Goal: Answer question/provide support: Share knowledge or assist other users

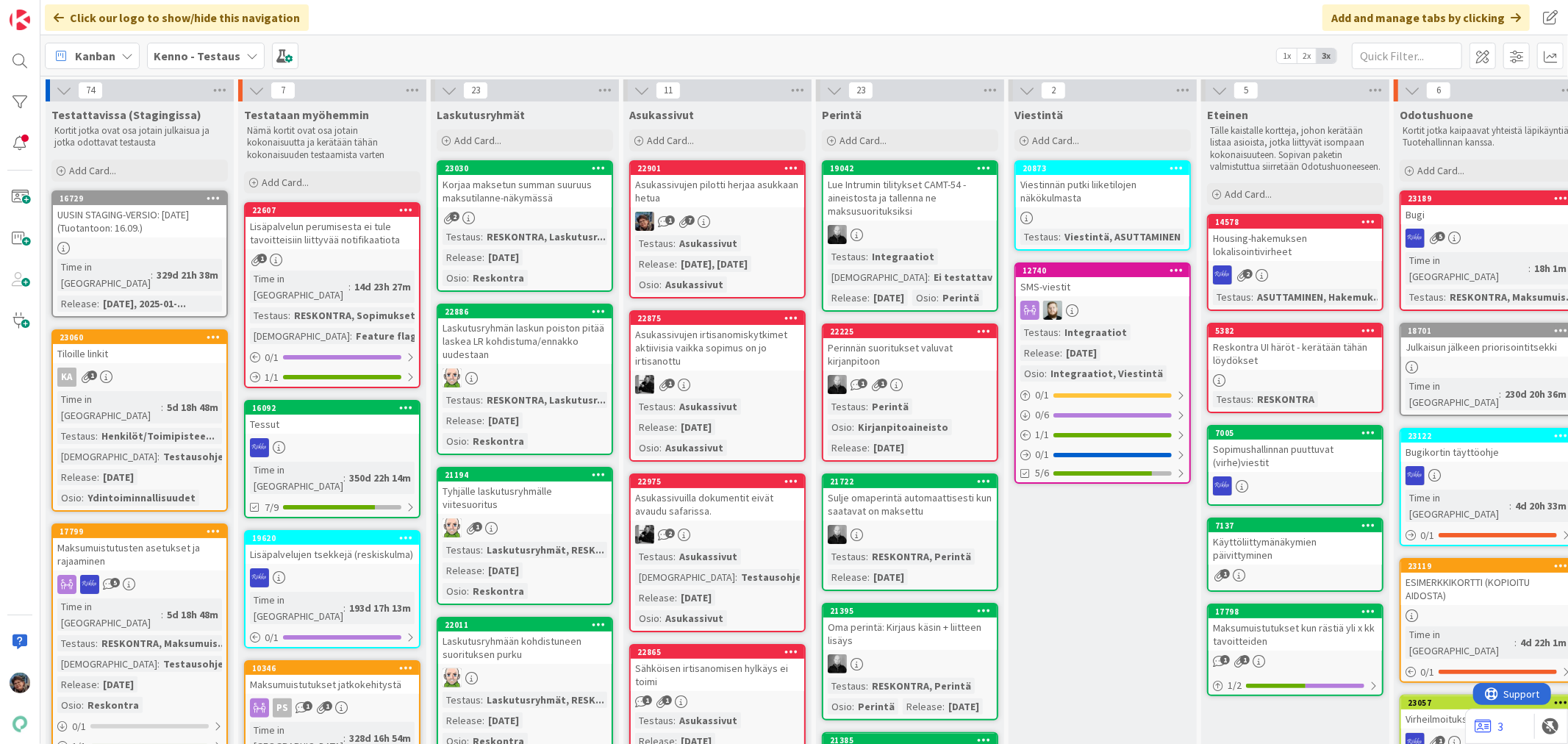
click at [196, 50] on b "Kenno - Testaus" at bounding box center [196, 56] width 87 height 15
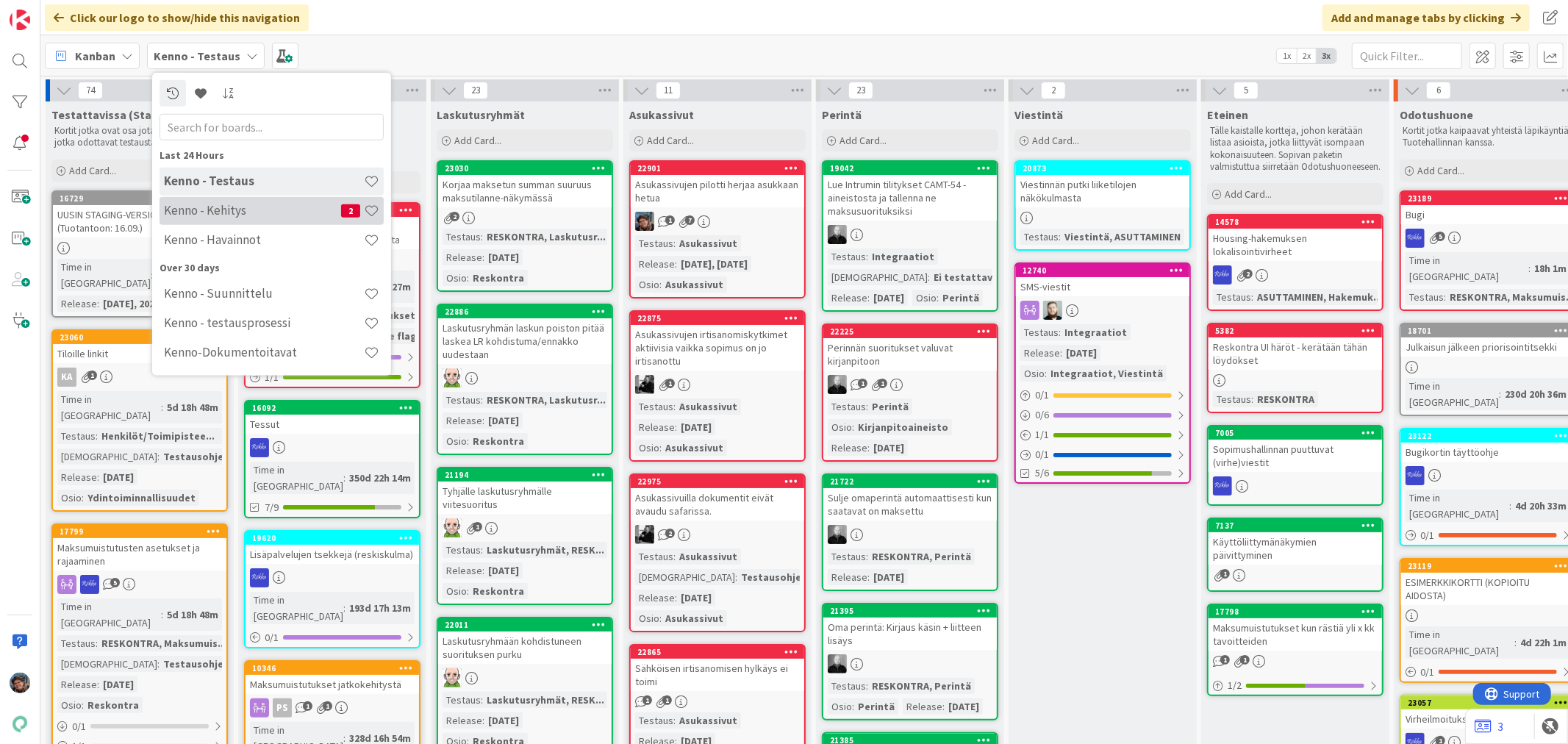
click at [257, 214] on h4 "Kenno - Kehitys" at bounding box center [253, 210] width 178 height 15
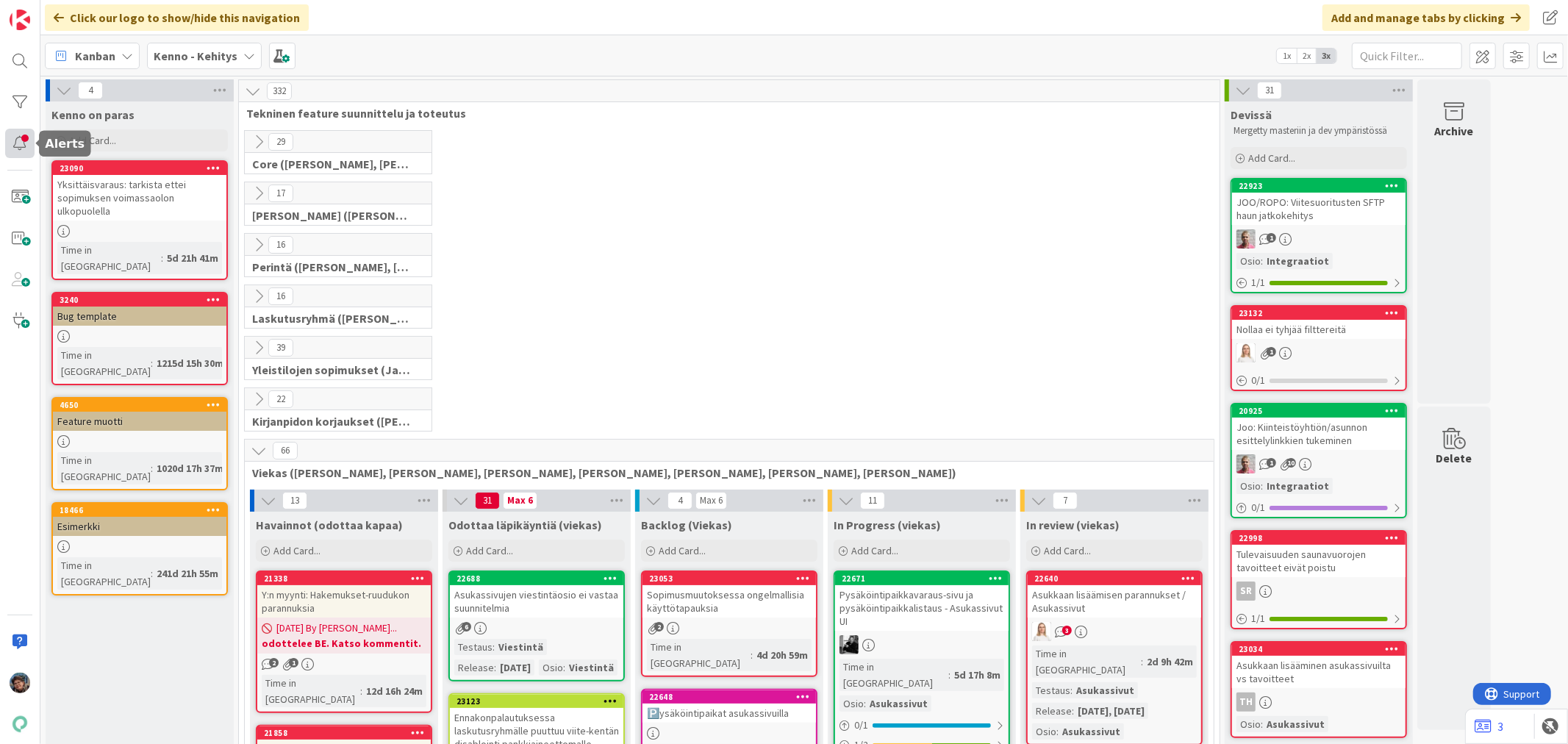
click at [18, 140] on div at bounding box center [20, 143] width 30 height 30
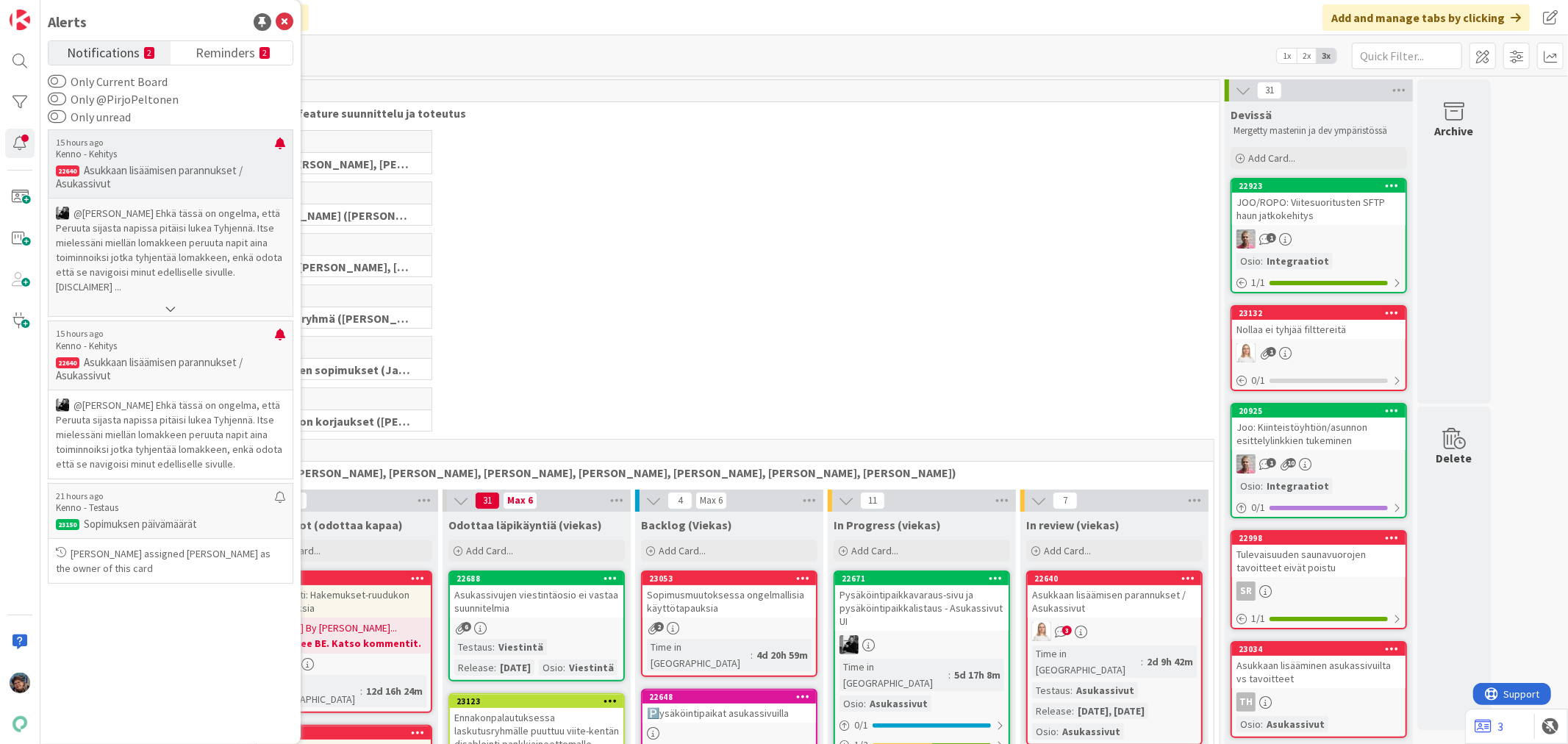
click at [189, 222] on p "@Pirjo Peltonen﻿ Ehkä tässä on ongelma, että Peruuta sijasta napissa pitäisi lu…" at bounding box center [170, 250] width 229 height 88
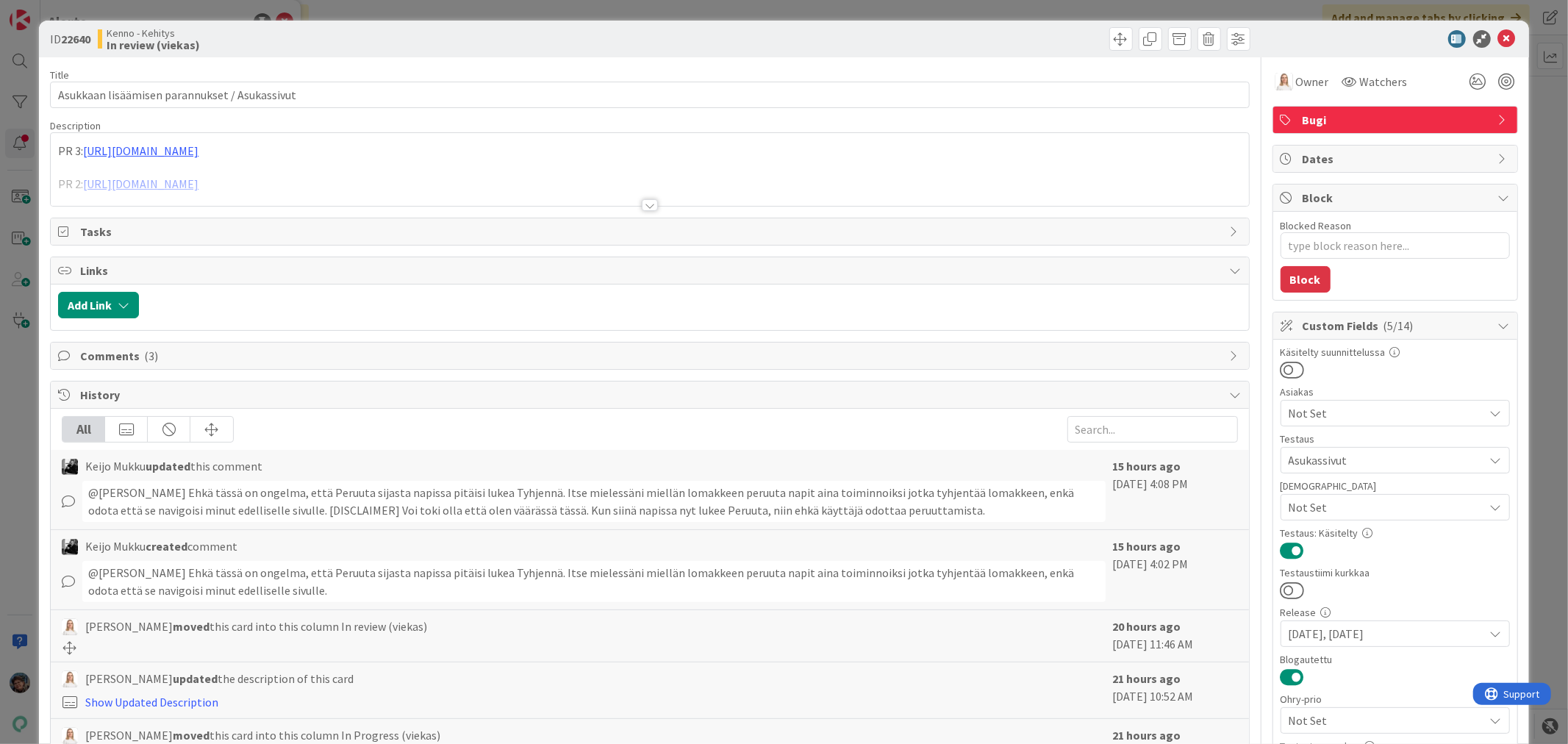
click at [644, 203] on div at bounding box center [650, 205] width 16 height 12
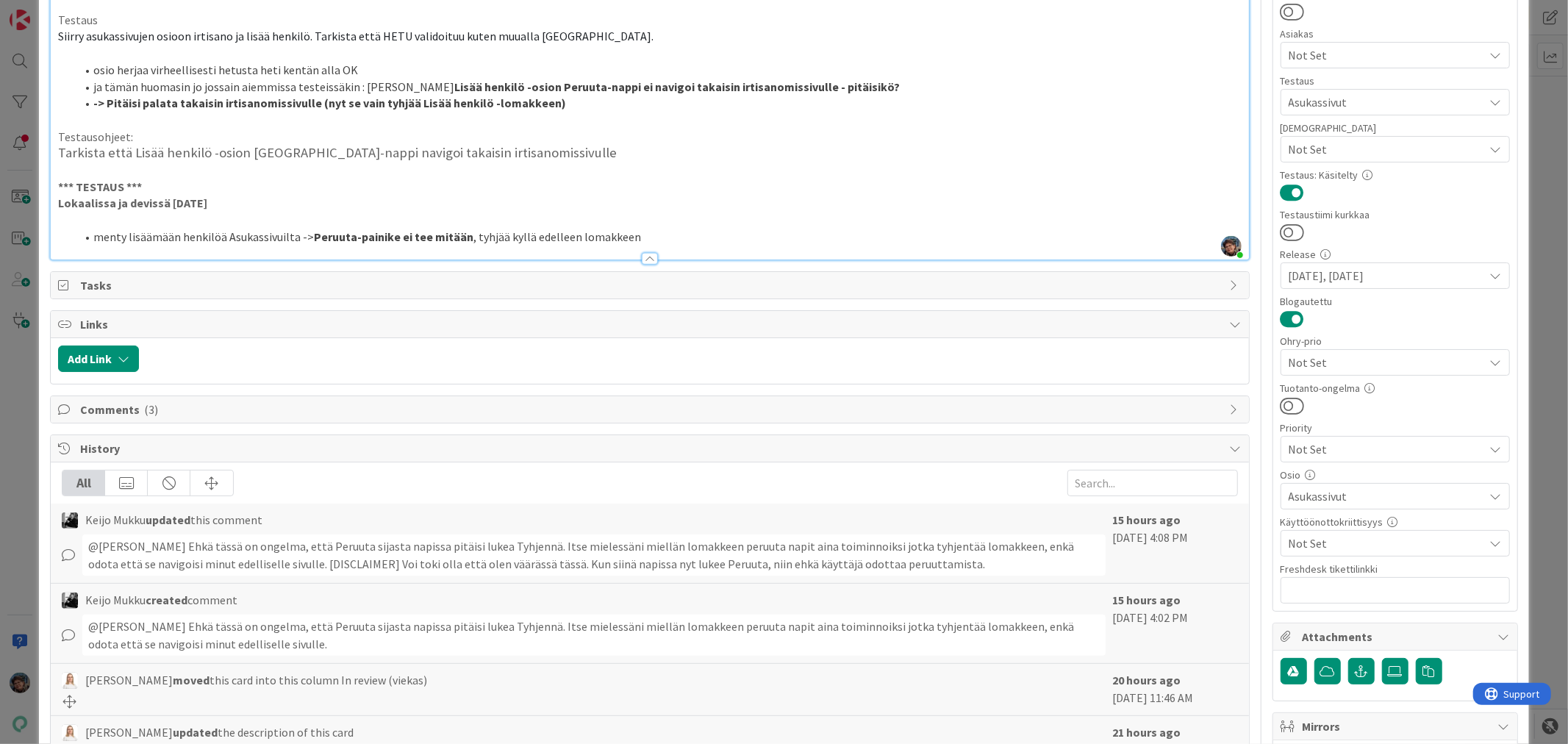
scroll to position [359, 0]
click at [138, 409] on span "Comments ( 3 )" at bounding box center [651, 408] width 1142 height 18
type textarea "x"
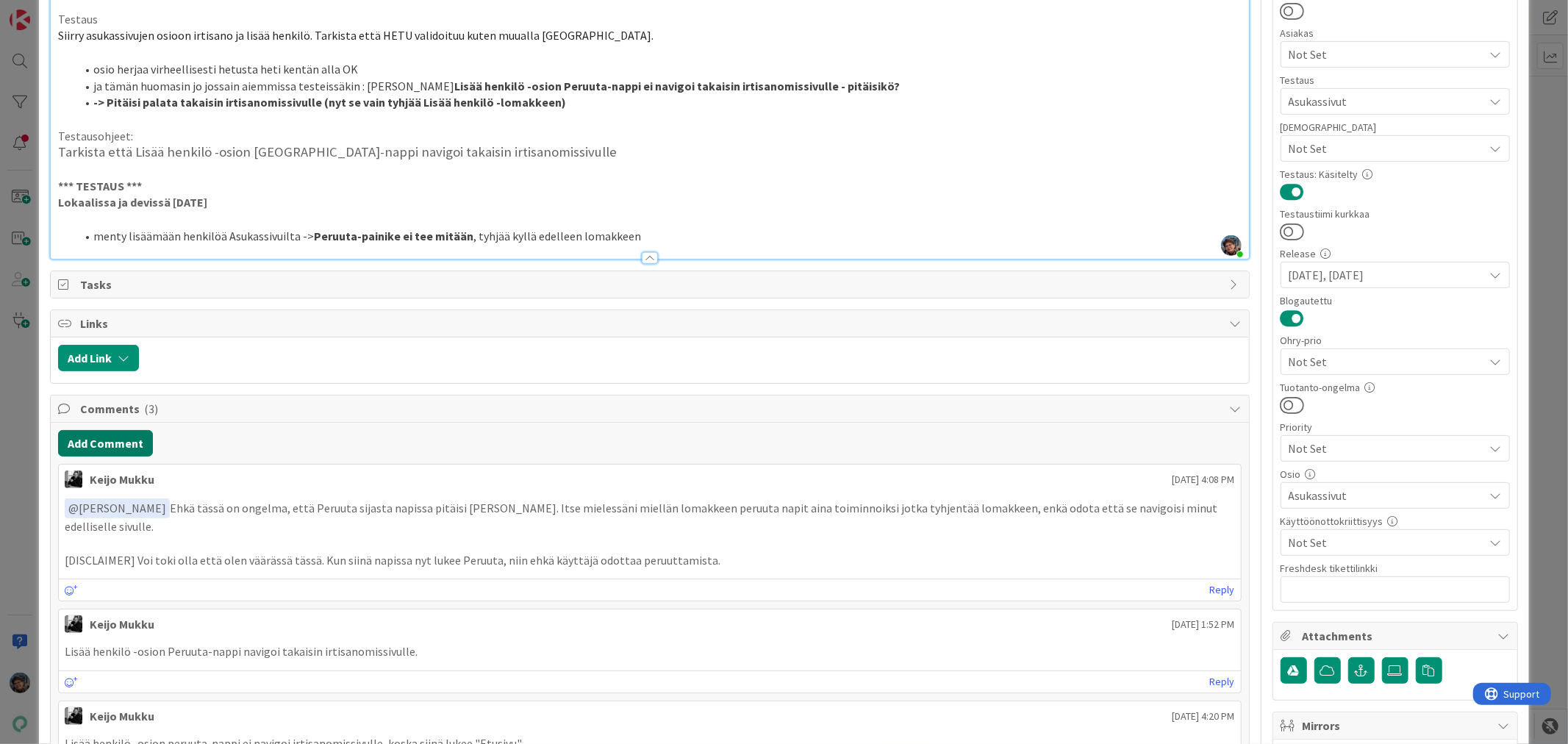
click at [127, 443] on button "Add Comment" at bounding box center [105, 444] width 95 height 27
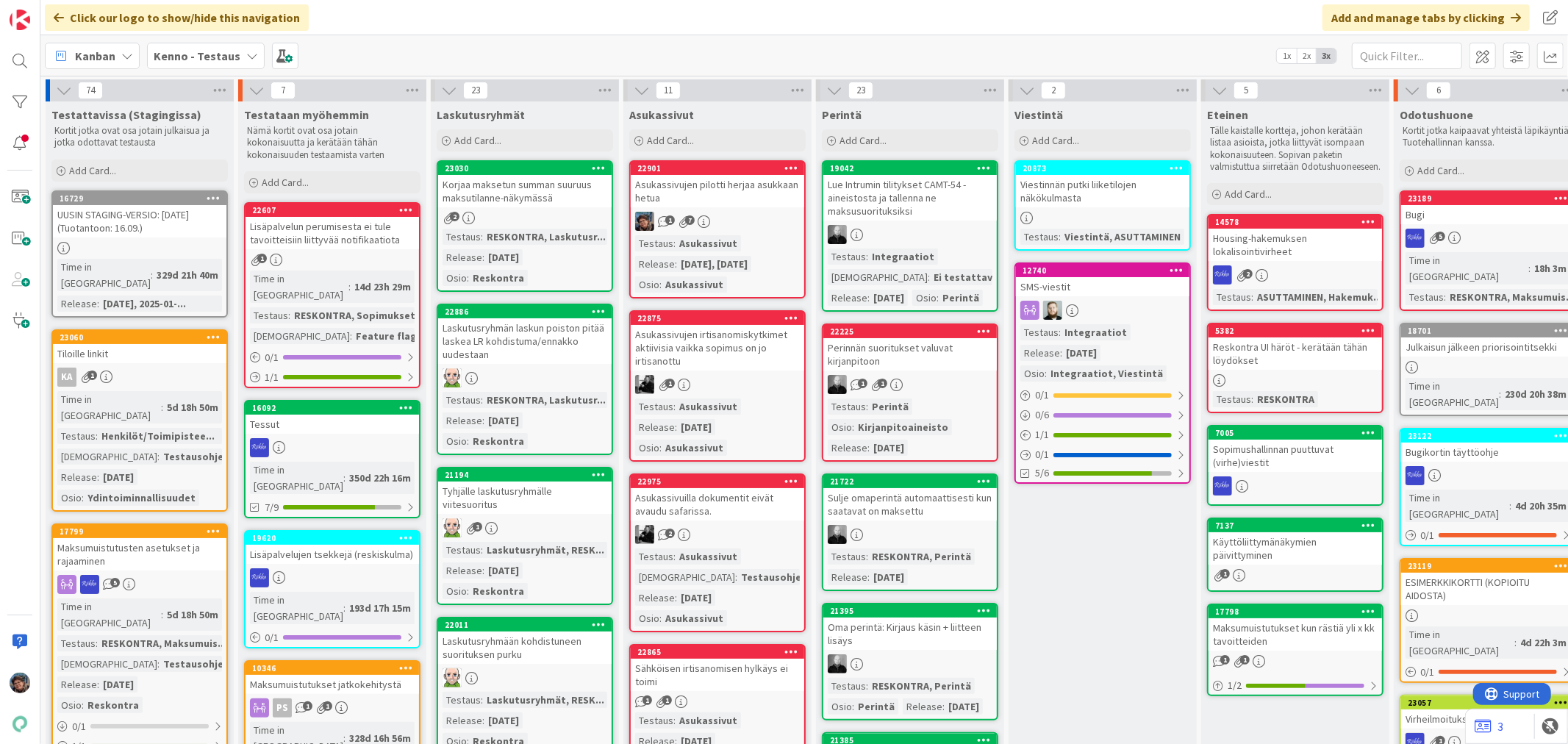
click at [752, 256] on div "[DATE], [DATE]" at bounding box center [714, 264] width 74 height 16
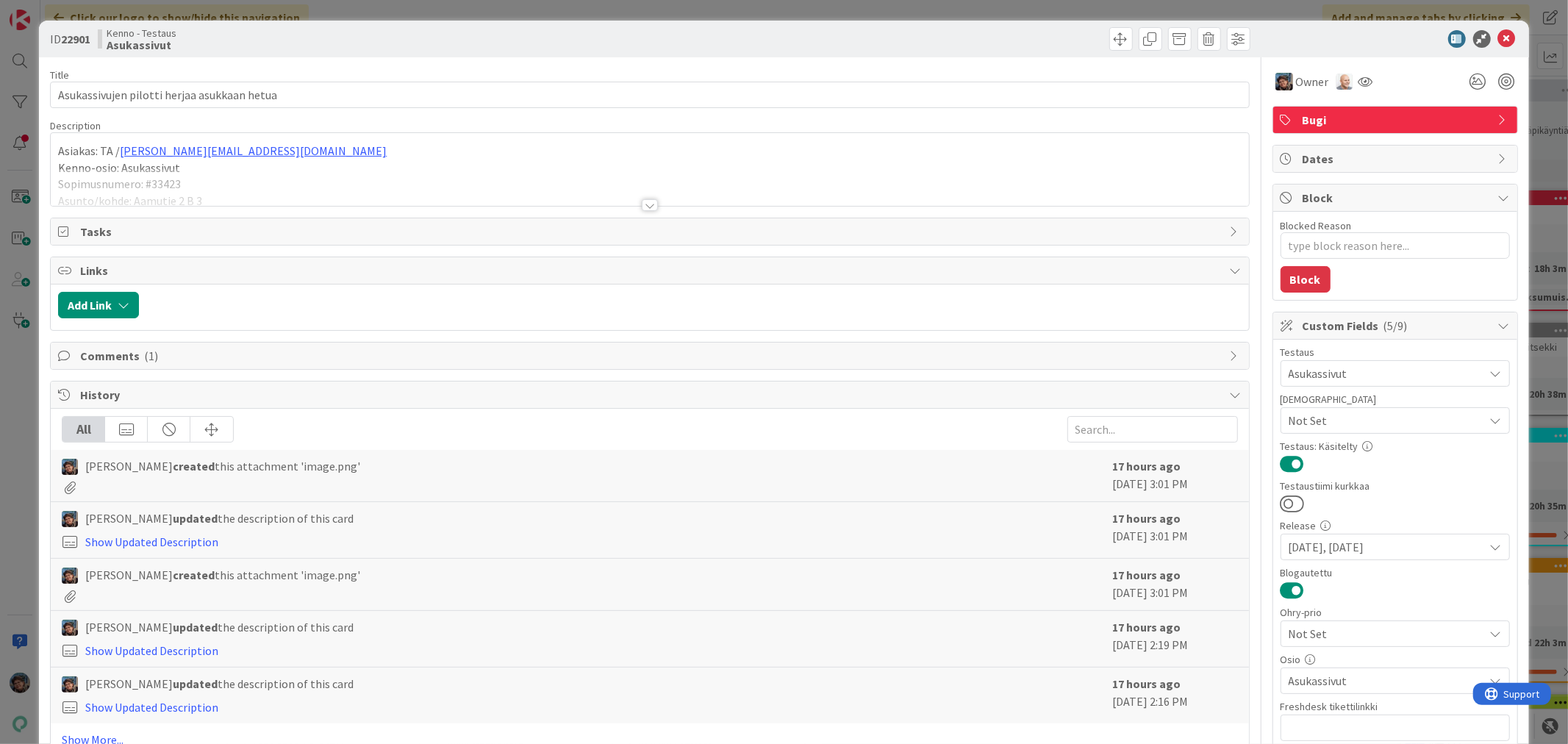
type textarea "x"
click at [642, 206] on div at bounding box center [650, 205] width 16 height 12
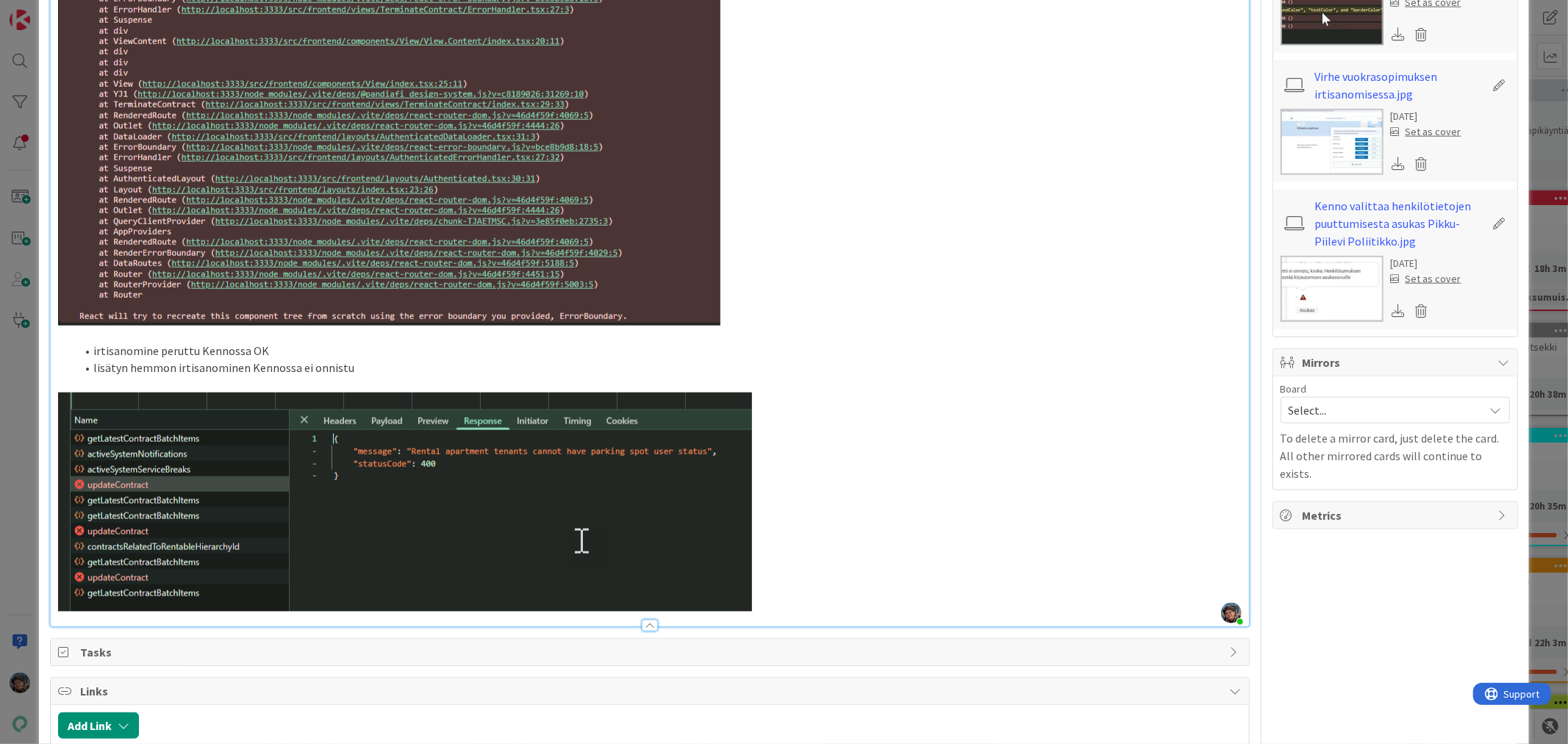
scroll to position [1389, 0]
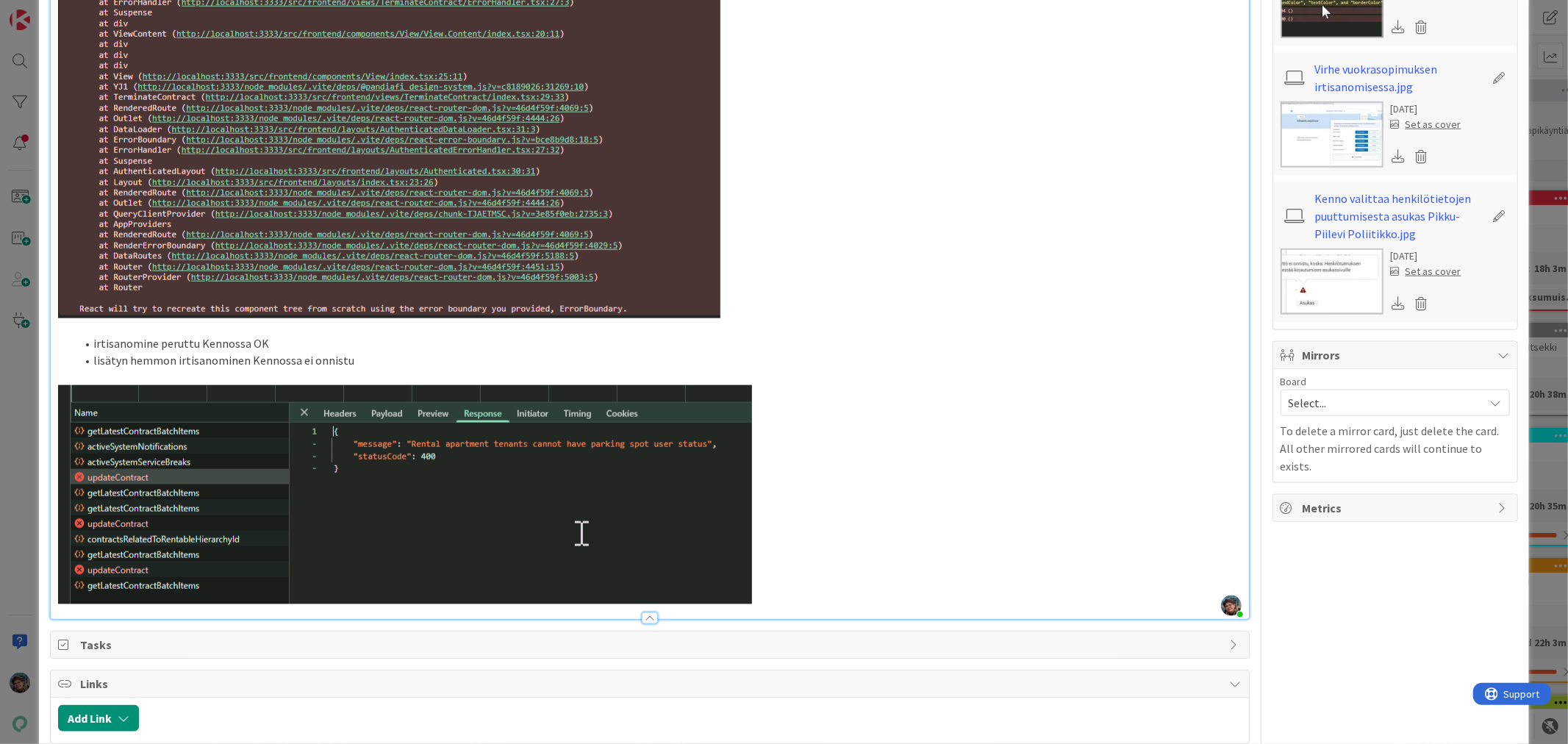
click at [156, 336] on li "irtisanomine peruttu Kennossa OK" at bounding box center [658, 344] width 1165 height 17
click at [93, 336] on li "irtisanominen peruttu Kennossa OK" at bounding box center [658, 344] width 1165 height 17
type textarea "x"
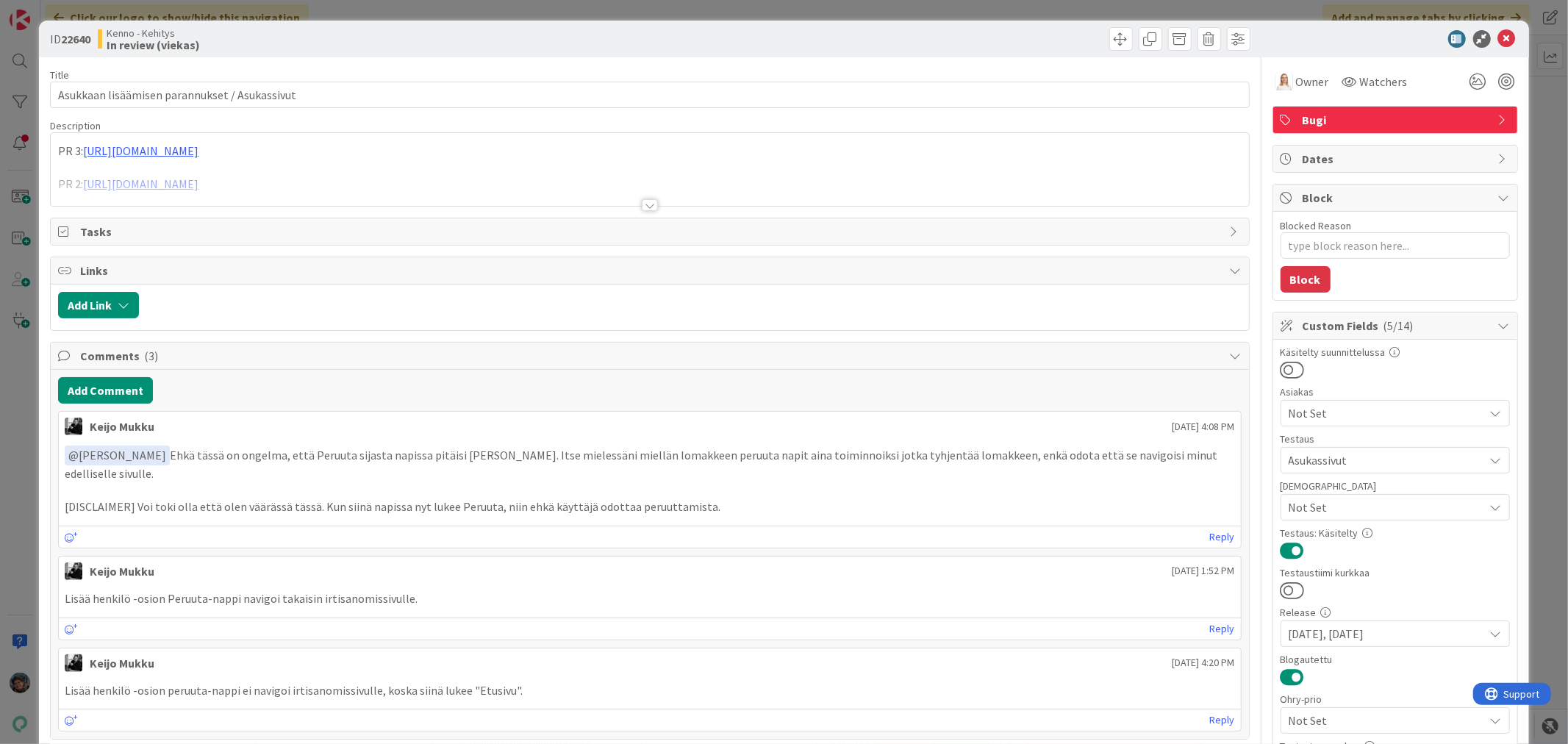
click at [642, 204] on div at bounding box center [650, 205] width 16 height 12
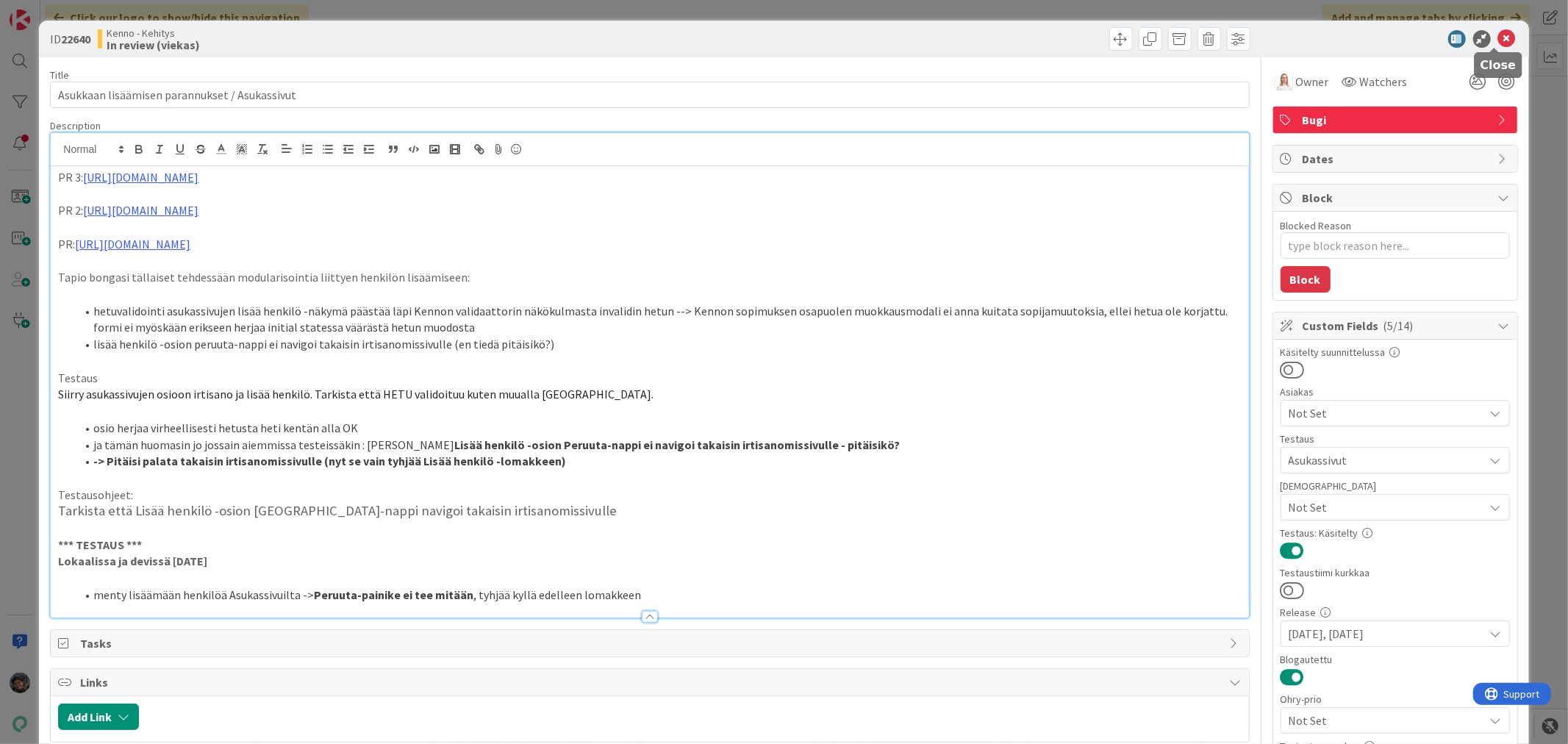
click at [1498, 34] on icon at bounding box center [1507, 39] width 18 height 18
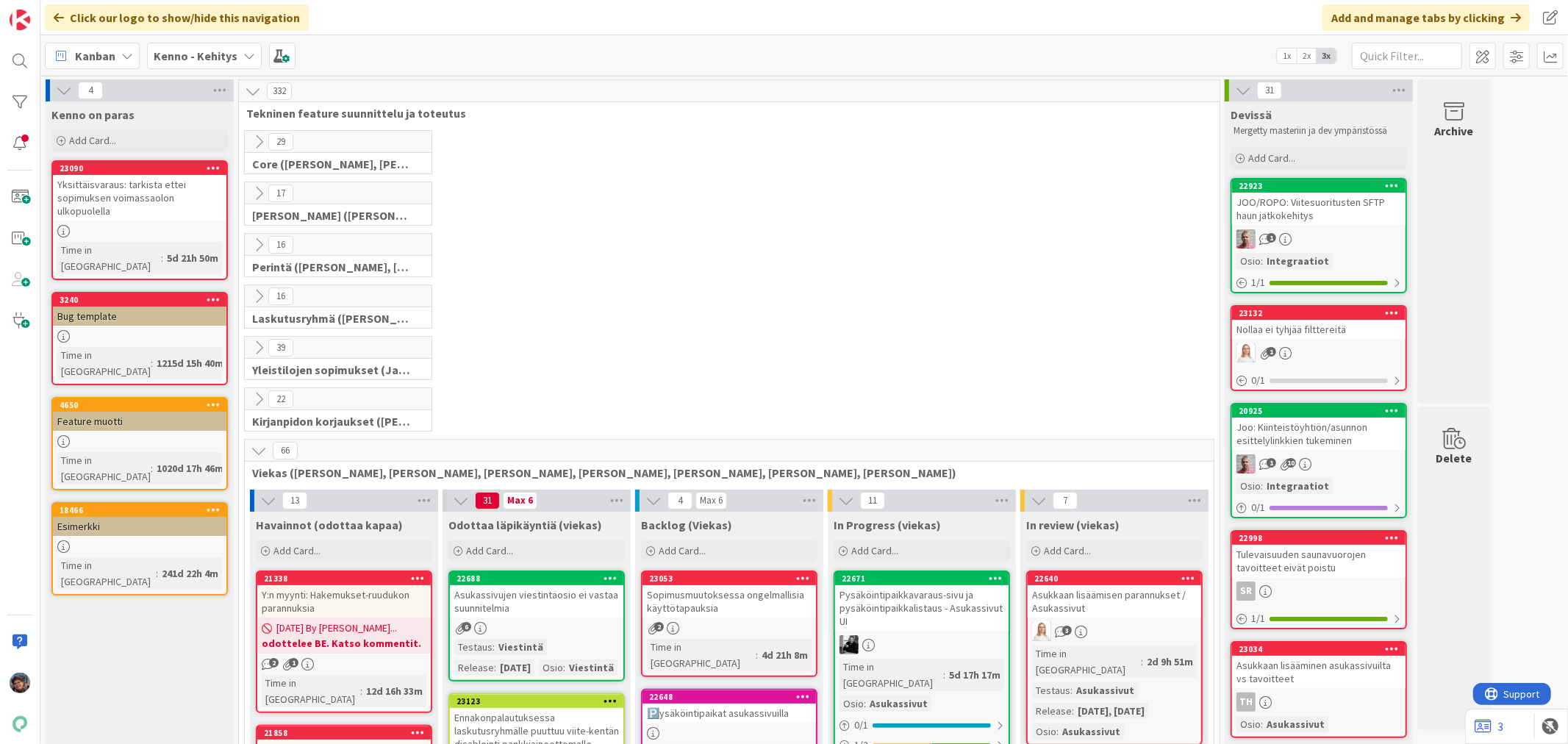
click at [196, 57] on b "Kenno - Kehitys" at bounding box center [195, 56] width 84 height 15
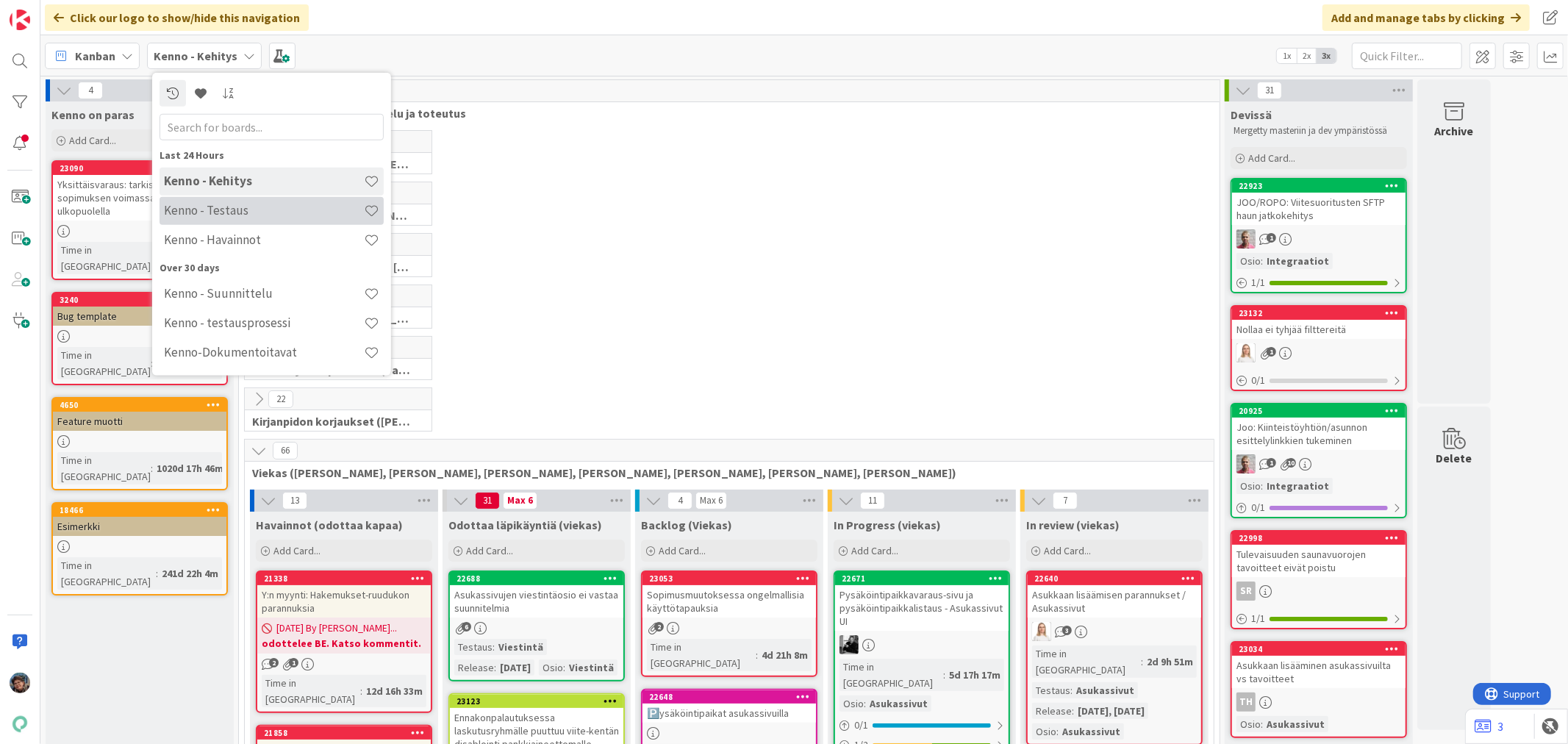
click at [239, 211] on h4 "Kenno - Testaus" at bounding box center [264, 210] width 200 height 15
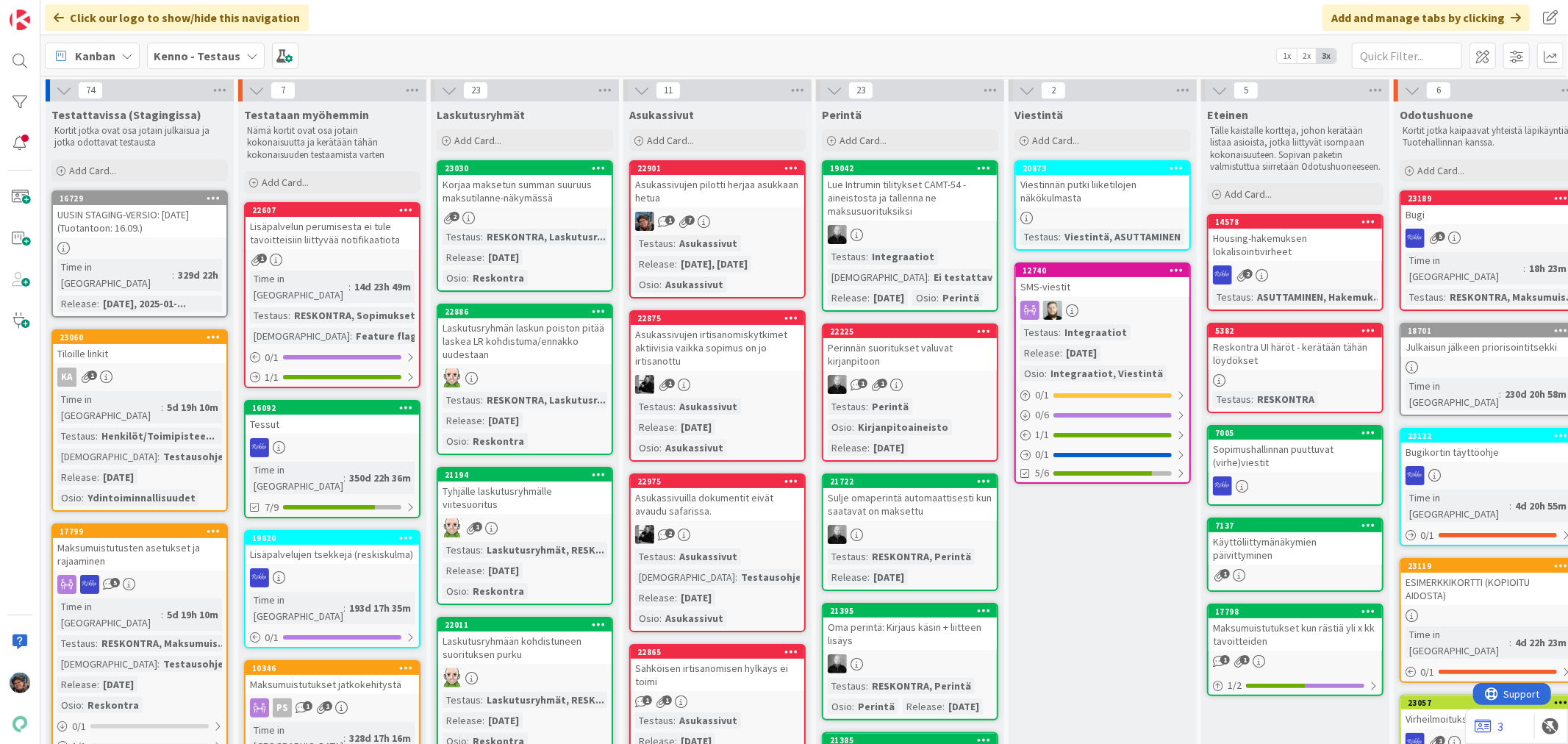
click at [1479, 228] on div "5" at bounding box center [1488, 238] width 174 height 19
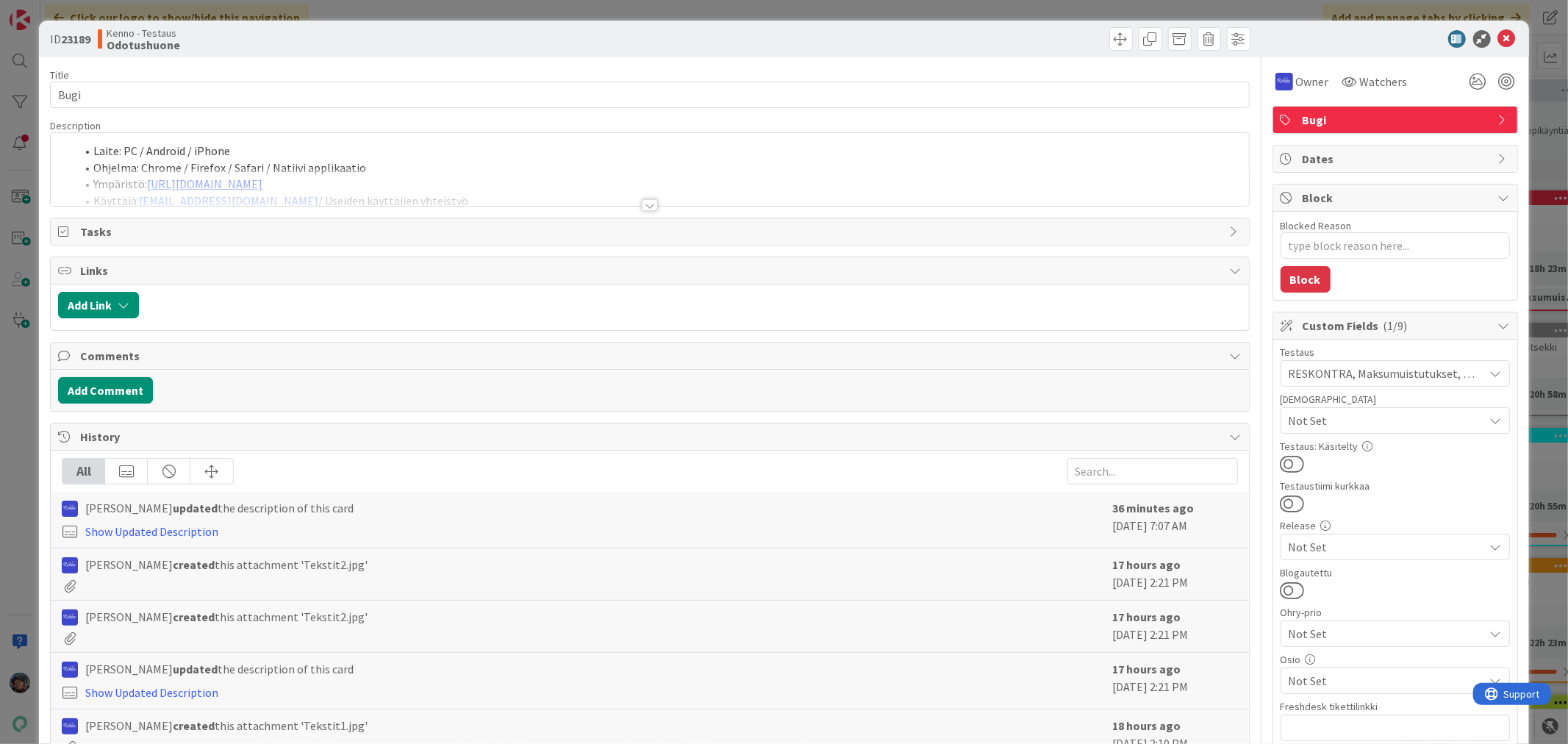
click at [642, 210] on div at bounding box center [650, 205] width 16 height 12
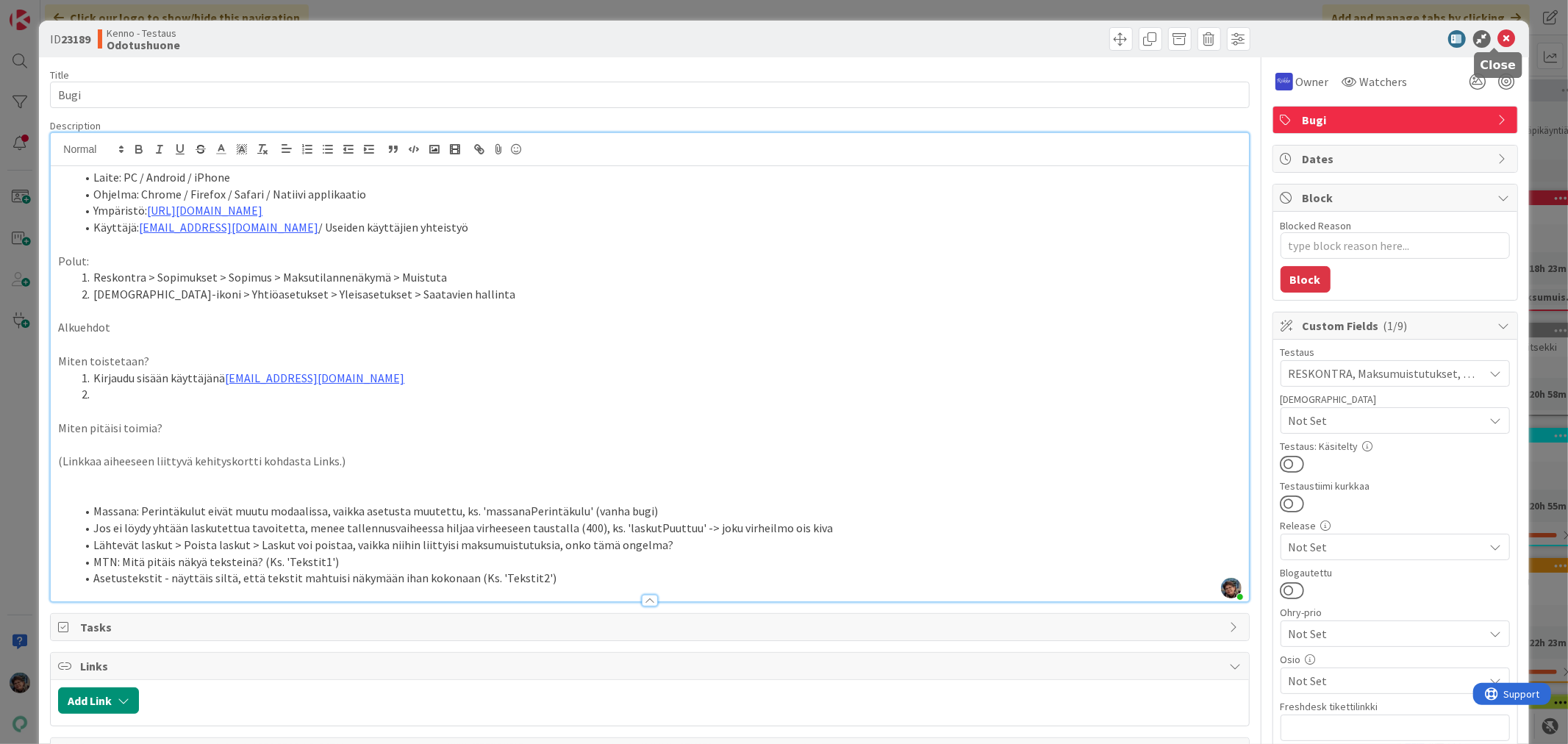
click at [1500, 37] on icon at bounding box center [1507, 39] width 18 height 18
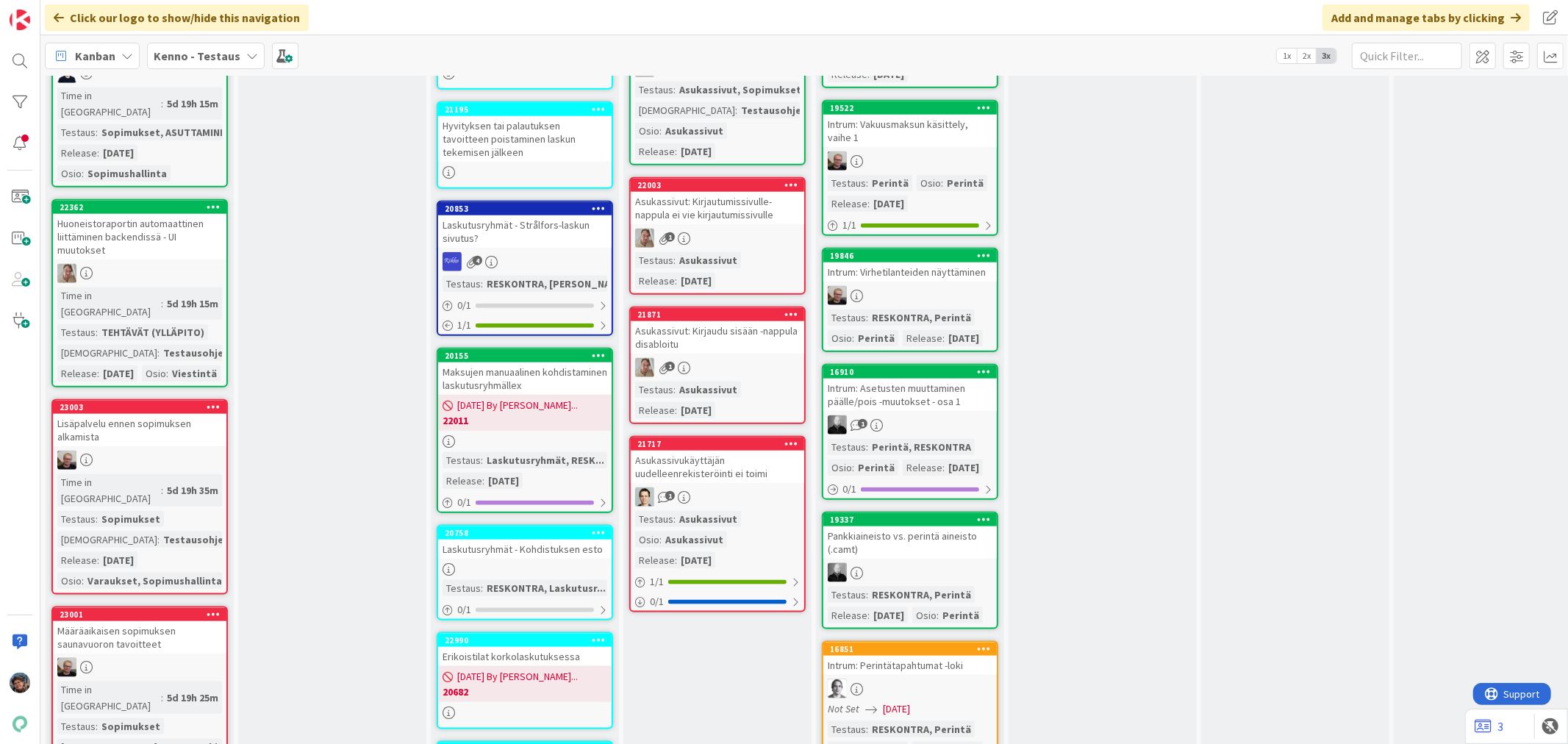
scroll to position [1389, 0]
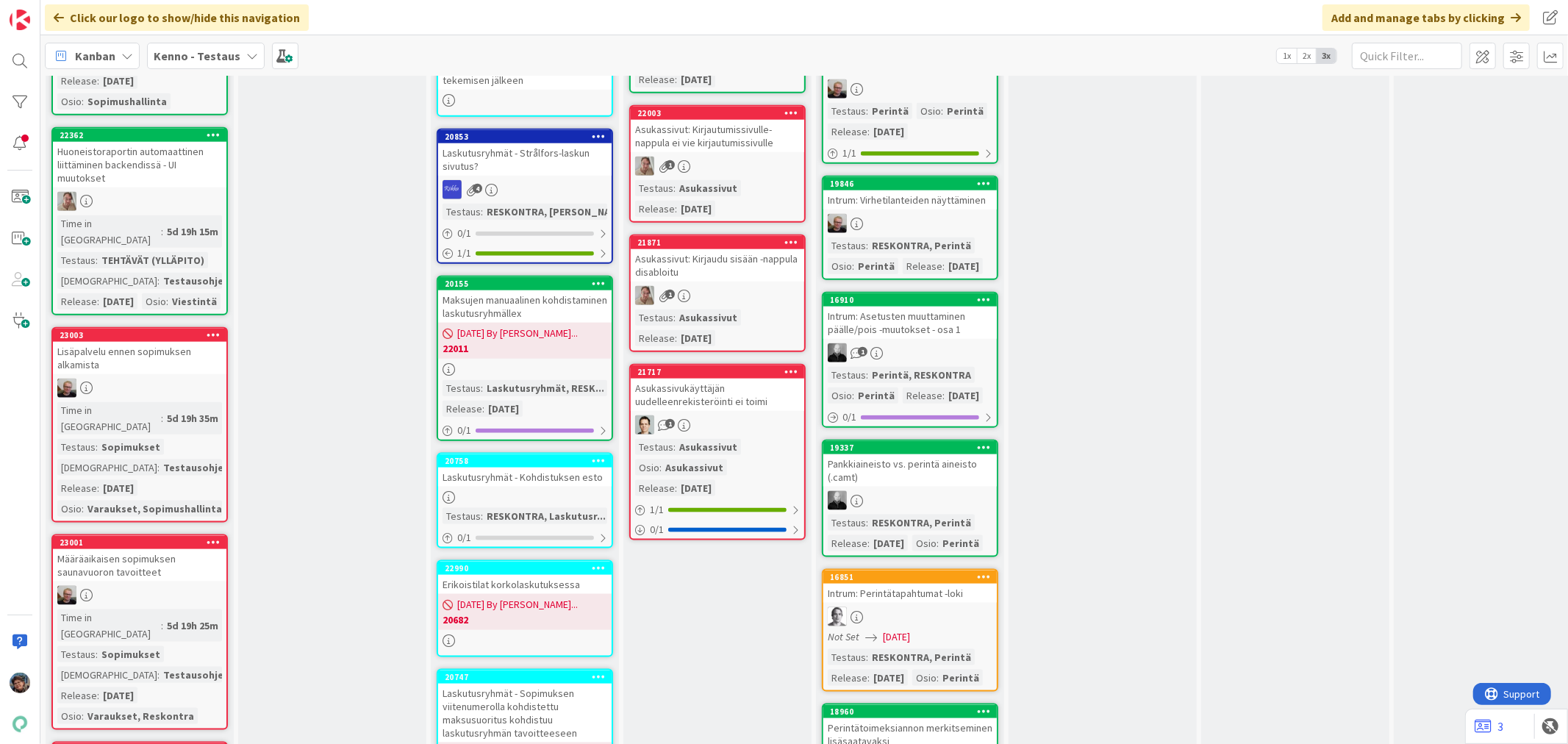
click at [188, 379] on div at bounding box center [140, 388] width 174 height 19
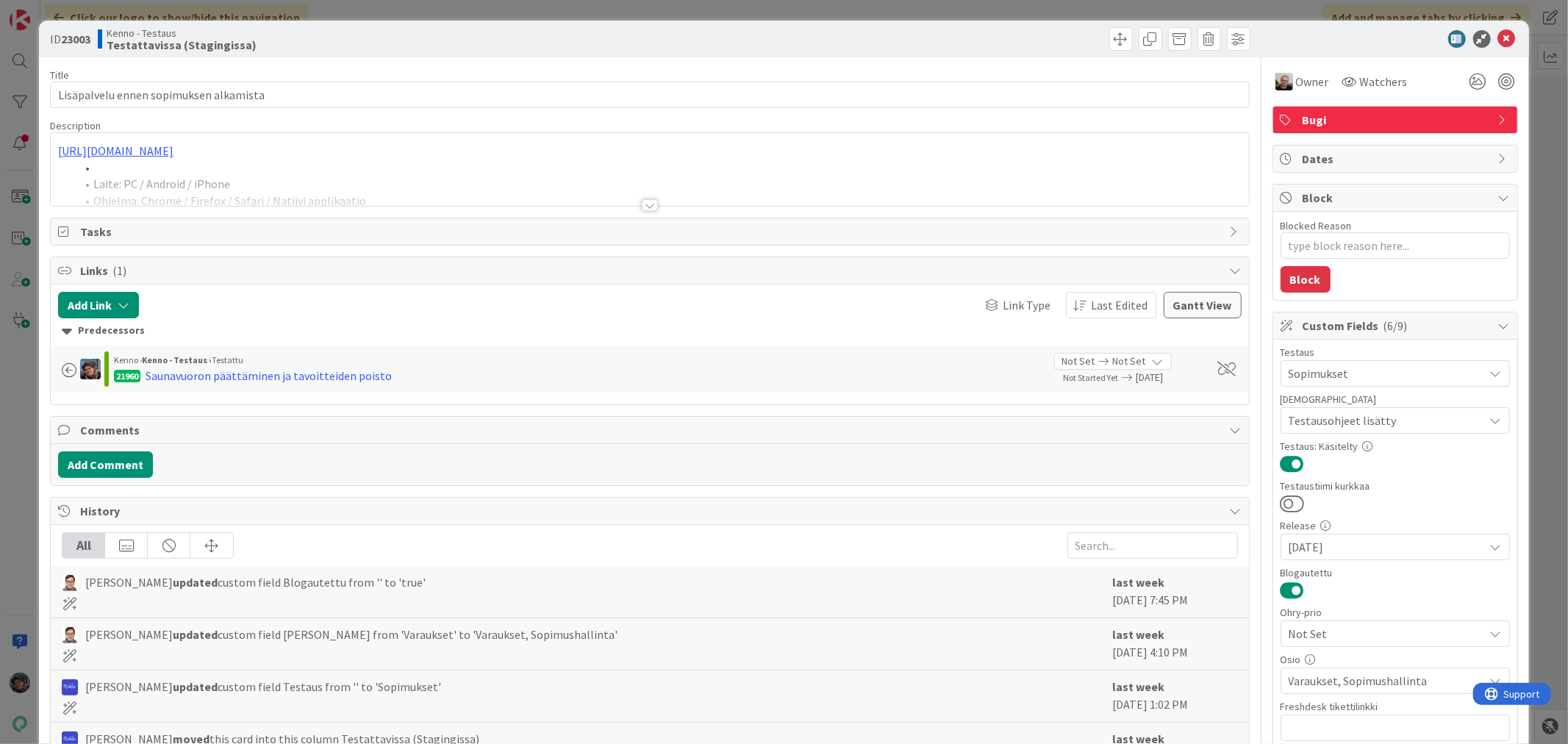
scroll to position [302, 0]
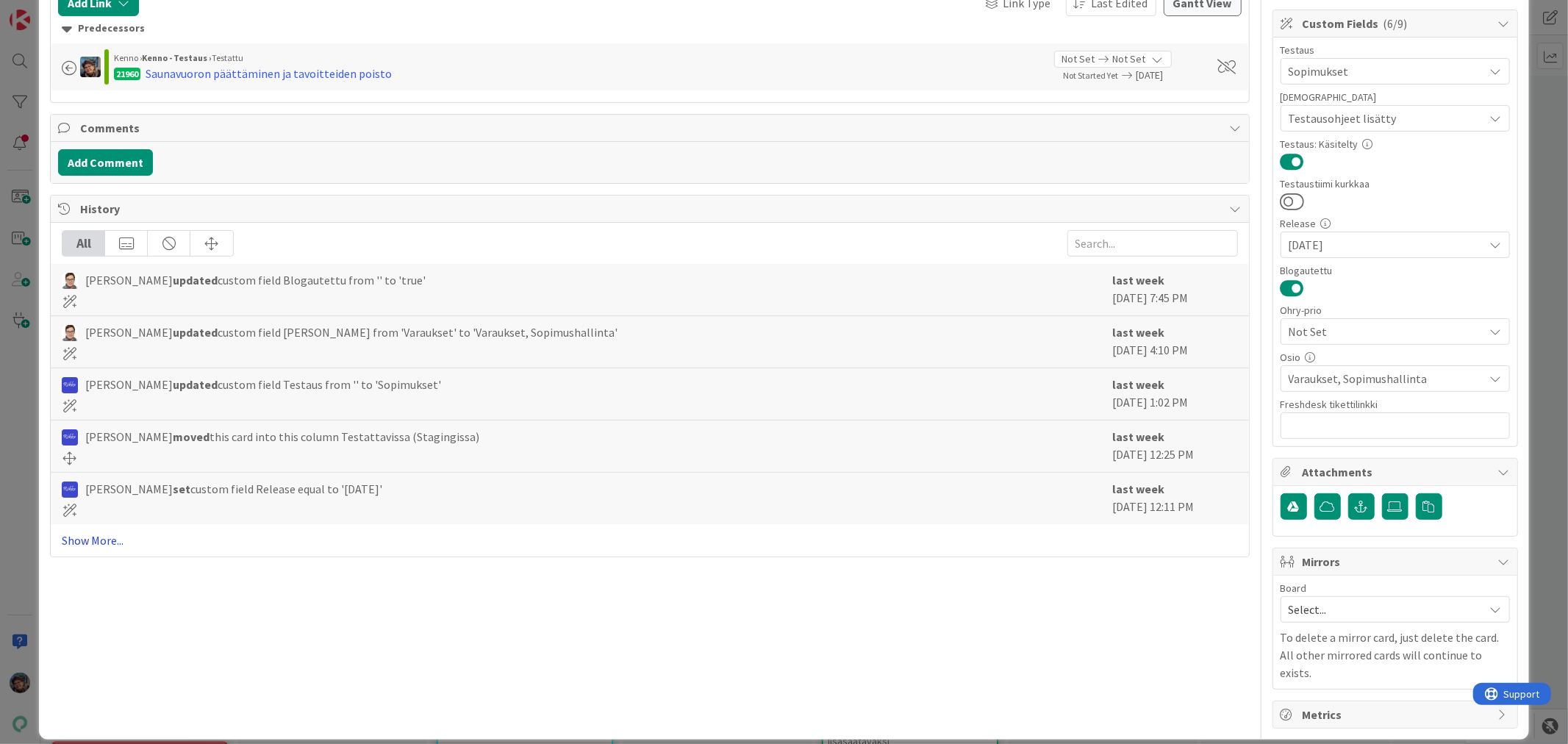
click at [88, 540] on link "Show More..." at bounding box center [649, 541] width 1175 height 18
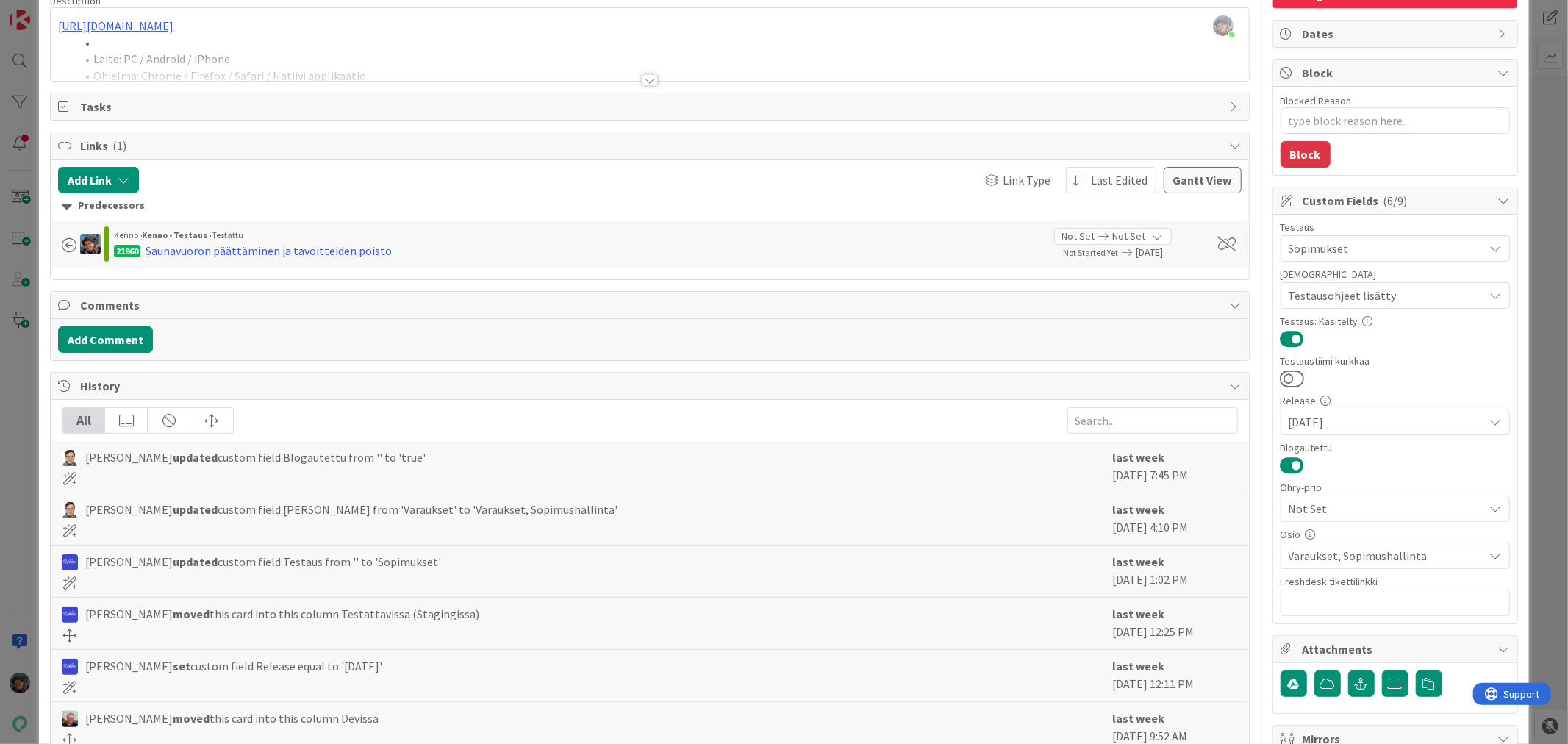
scroll to position [0, 0]
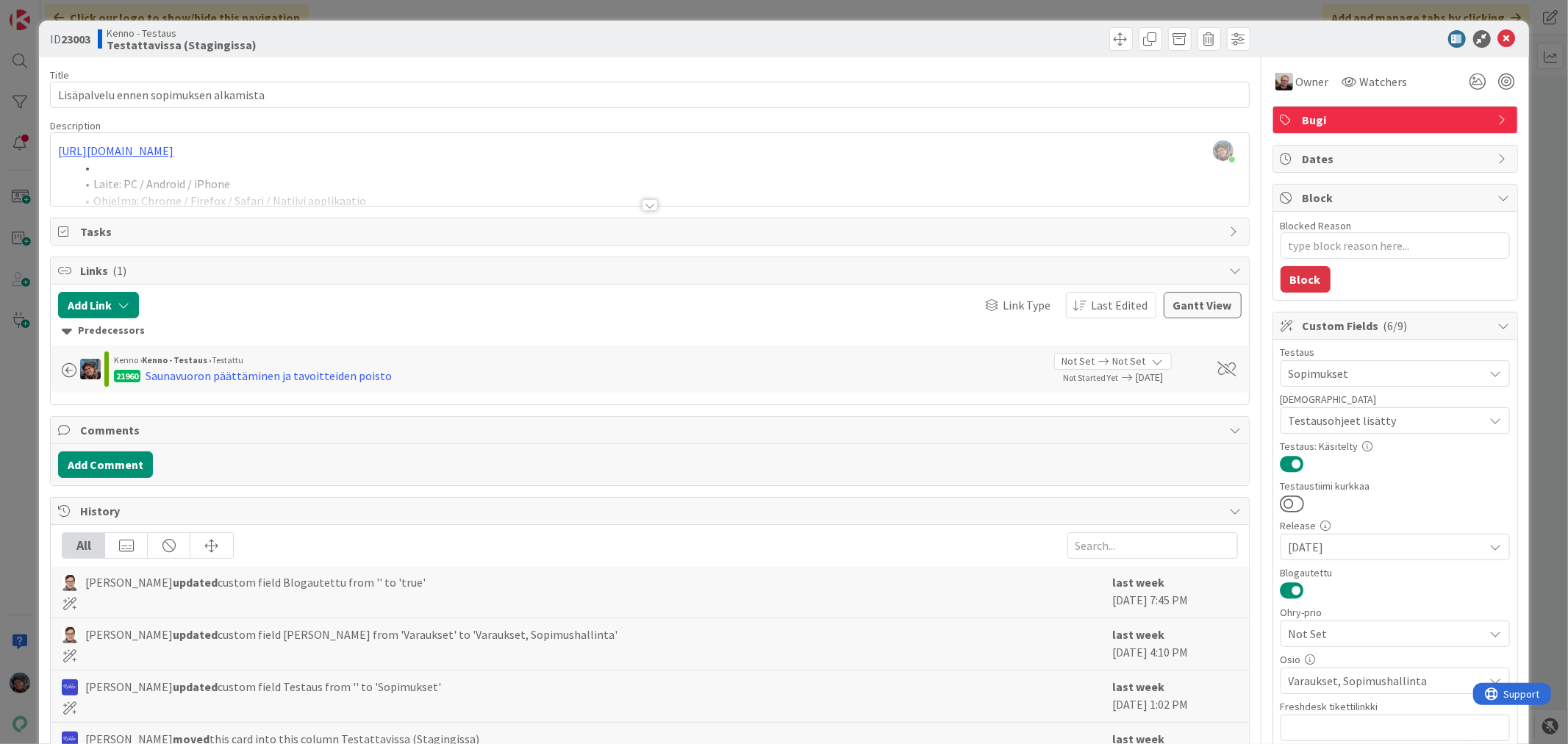
click at [644, 206] on div at bounding box center [650, 205] width 16 height 12
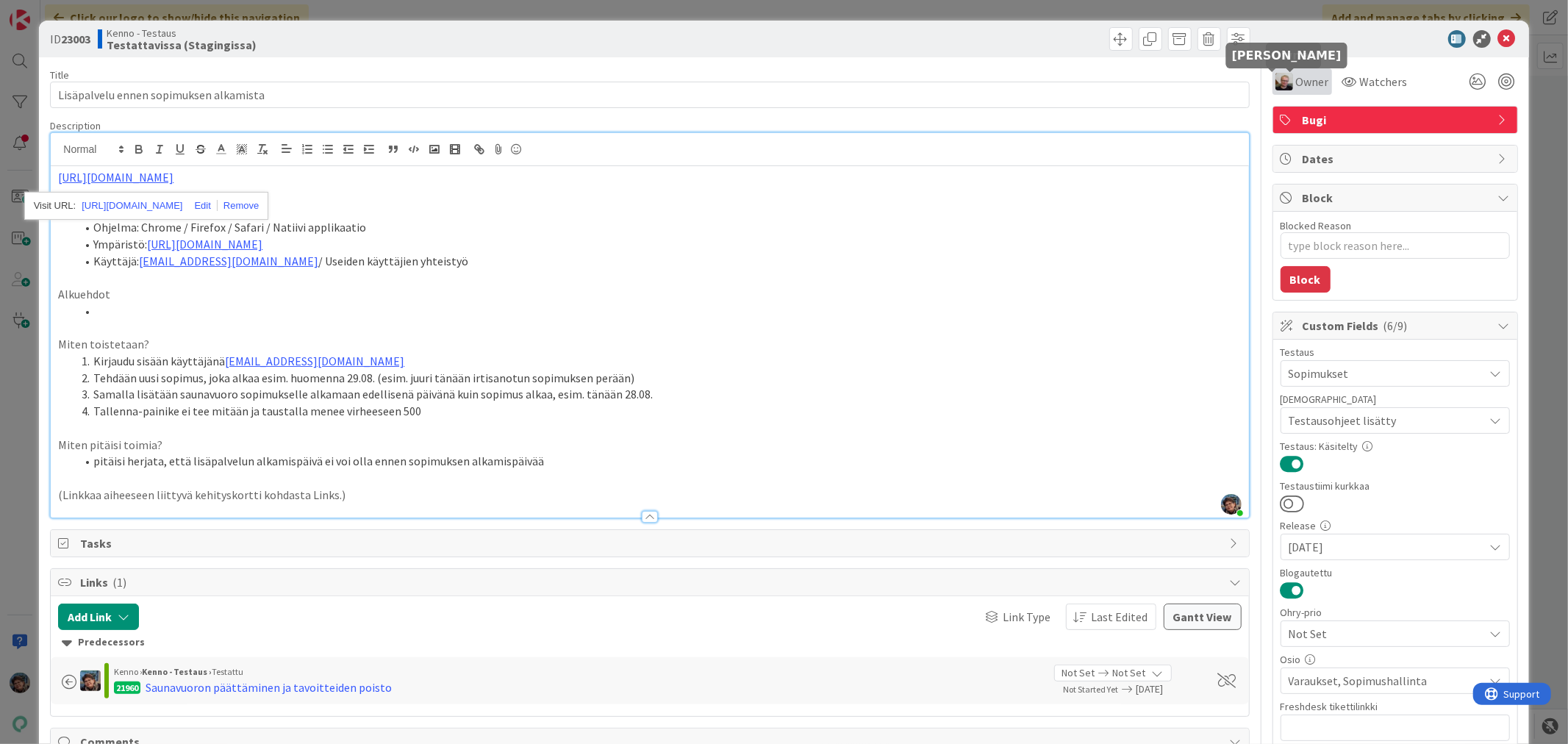
click at [1279, 78] on img at bounding box center [1284, 81] width 18 height 18
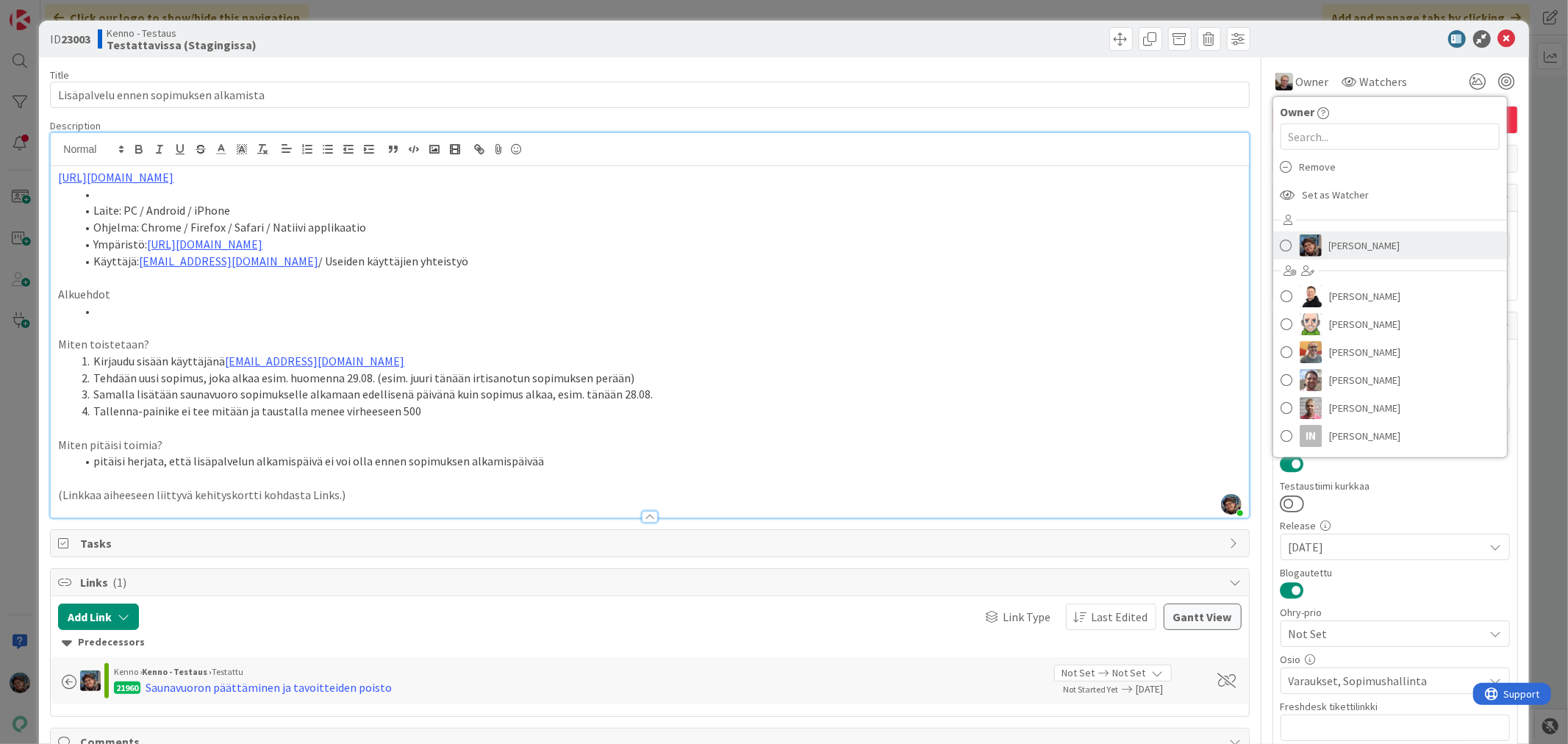
click at [1330, 239] on span "[PERSON_NAME]" at bounding box center [1364, 246] width 71 height 22
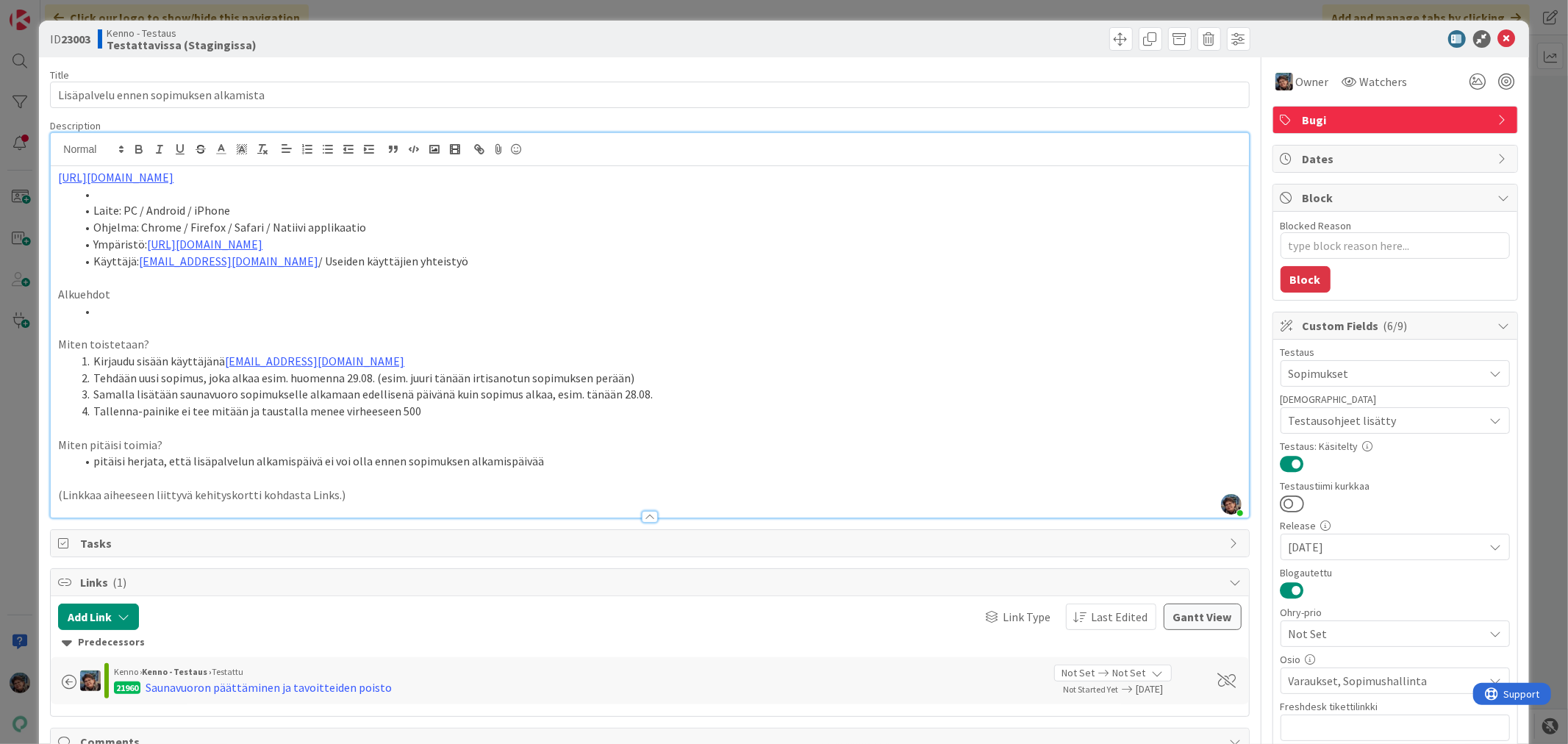
type textarea "x"
drag, startPoint x: 334, startPoint y: 496, endPoint x: 26, endPoint y: 487, distance: 308.1
click at [26, 487] on div "ID 23003 Kenno - Testaus Testattavissa (Stagingissa) Title 38 / 128 Lisäpalvelu…" at bounding box center [784, 372] width 1568 height 744
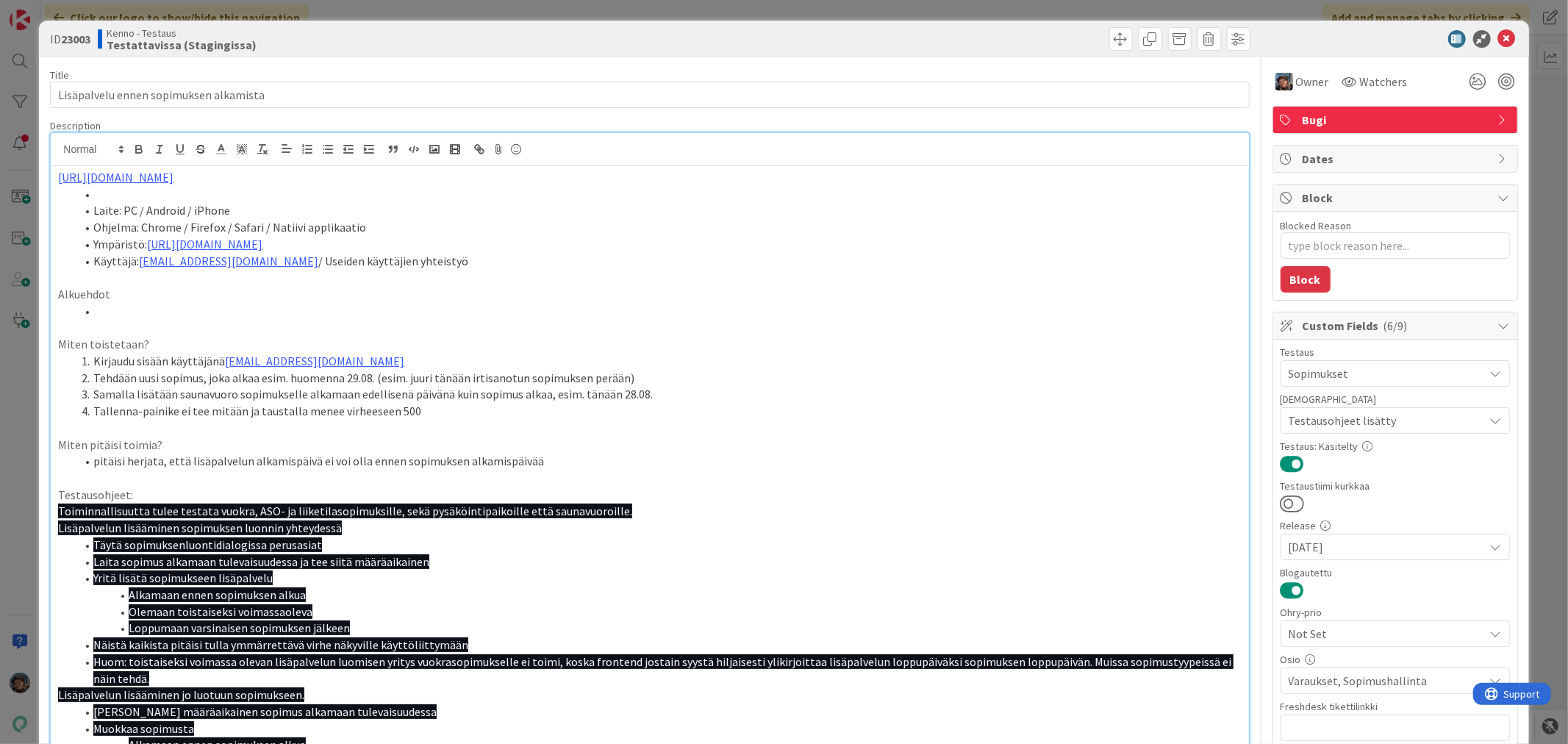
scroll to position [92, 0]
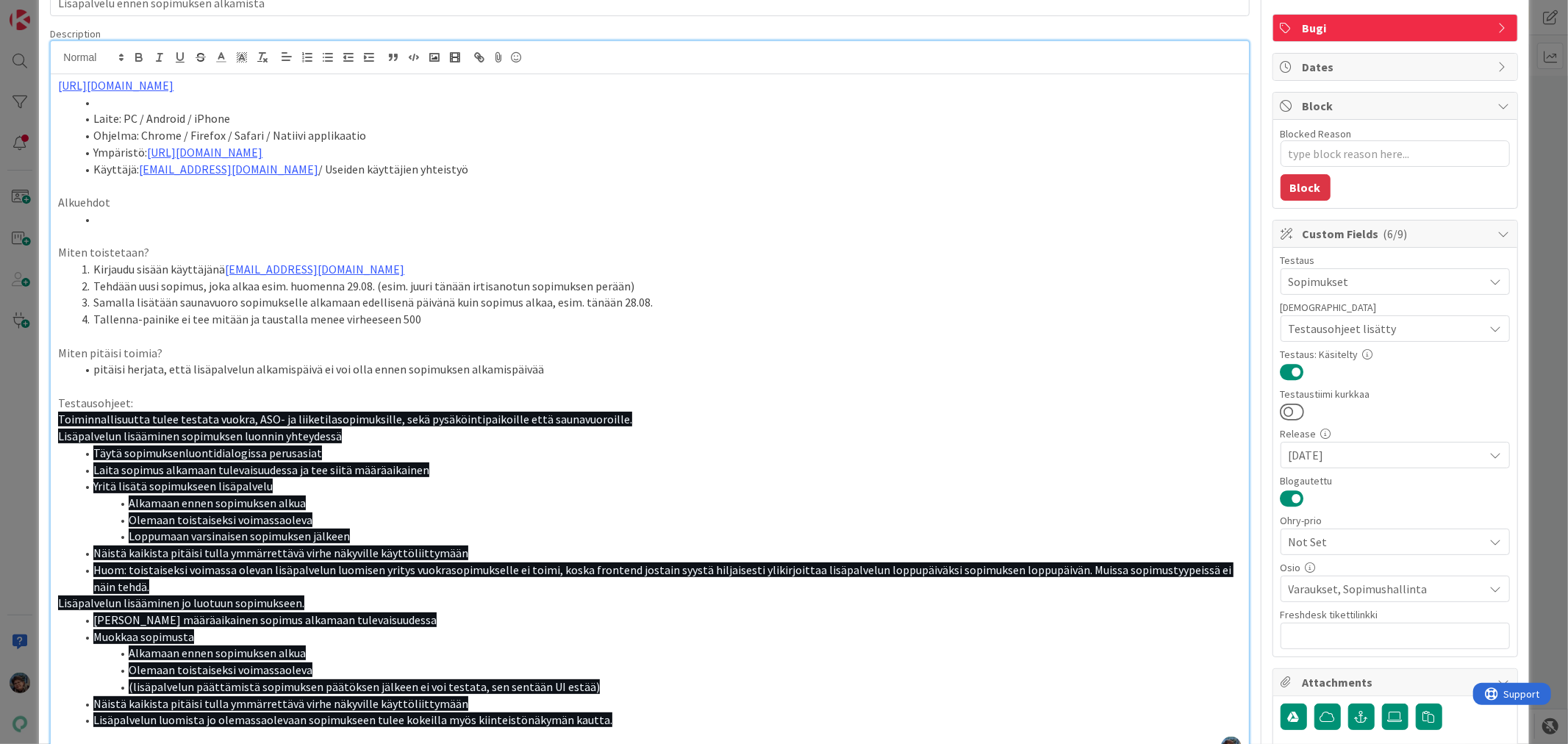
click at [322, 562] on li "Huom: toistaiseksi voimassa olevan lisäpalvelun luomisen yritys vuokrasopimukse…" at bounding box center [658, 578] width 1165 height 33
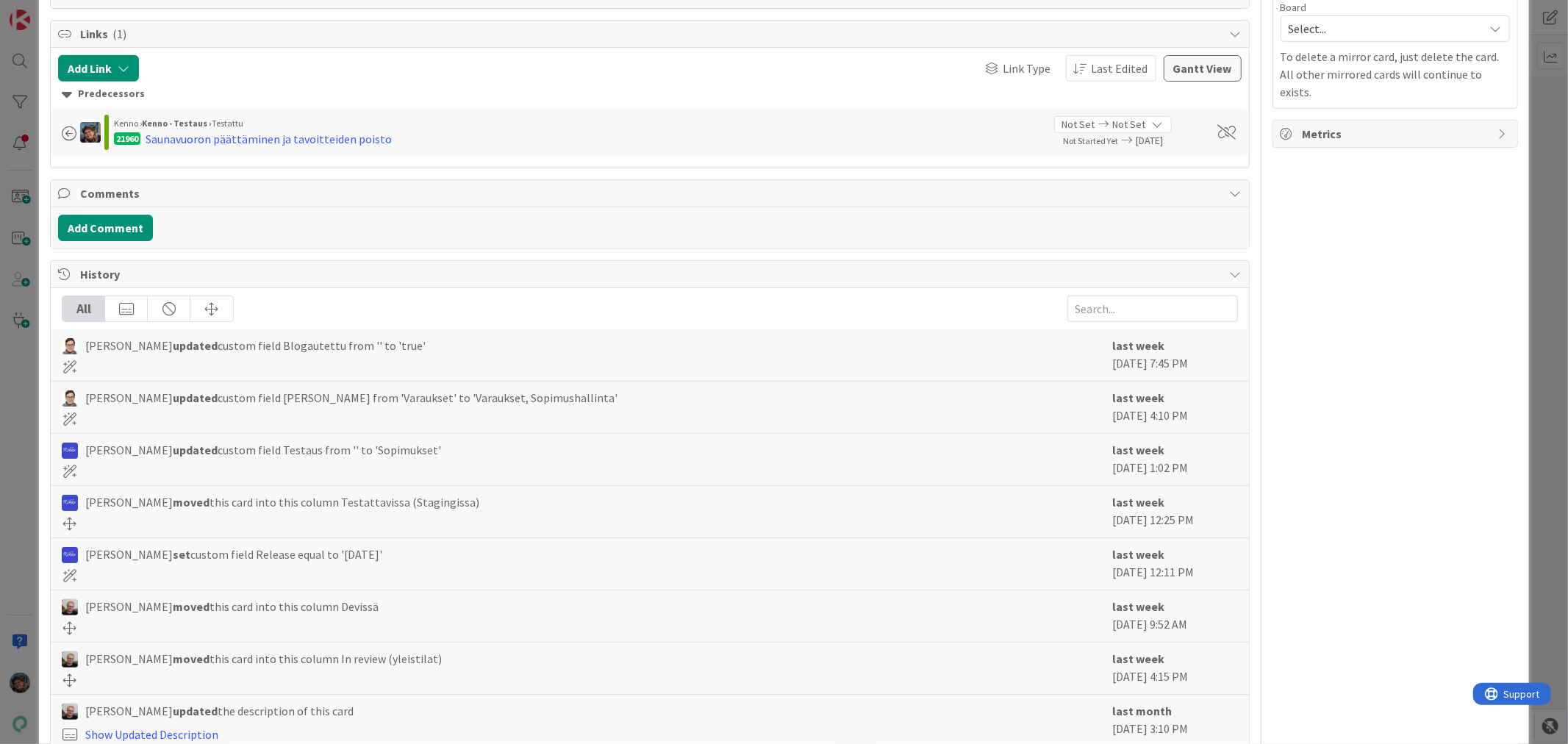
scroll to position [1273, 0]
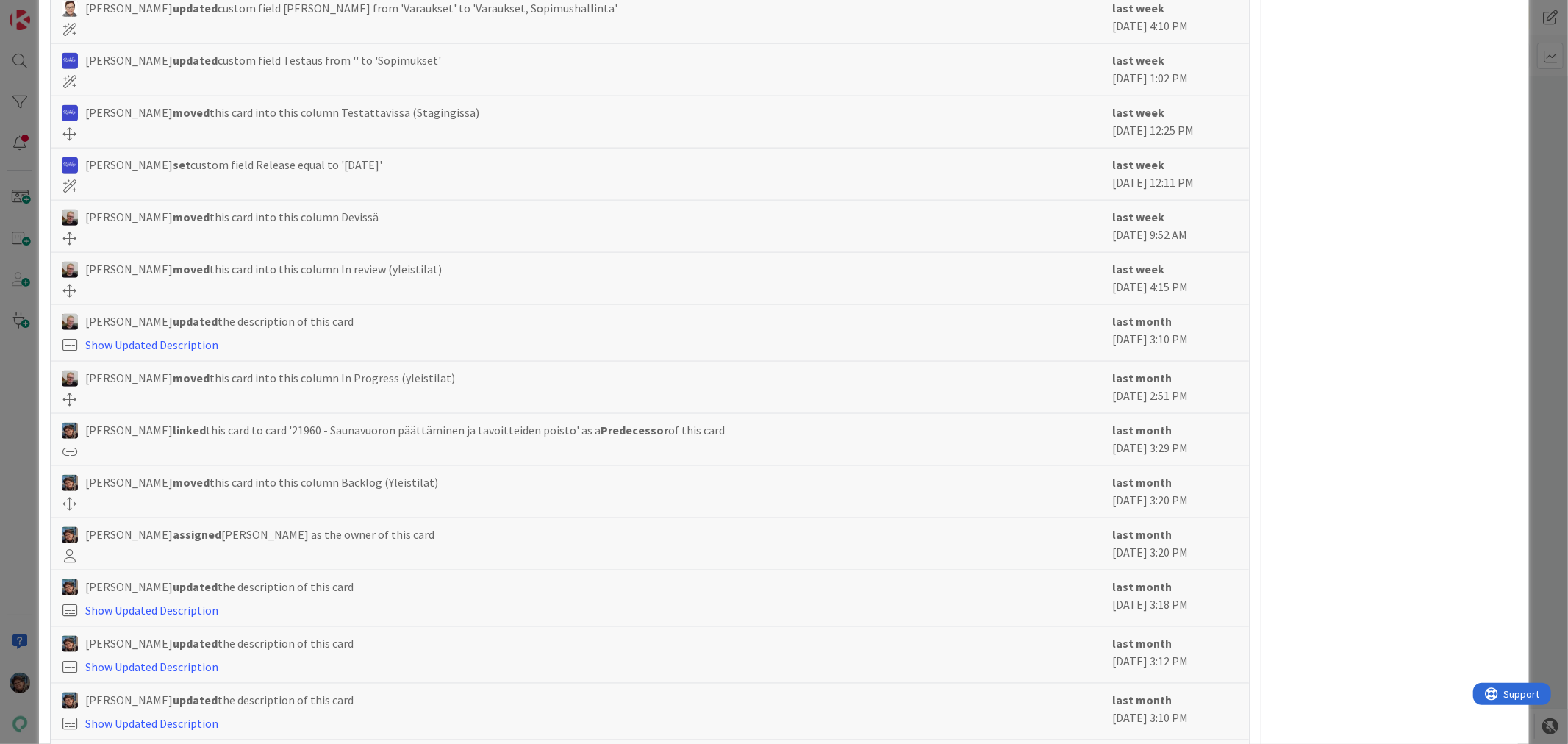
drag, startPoint x: 59, startPoint y: 421, endPoint x: 630, endPoint y: 404, distance: 571.3
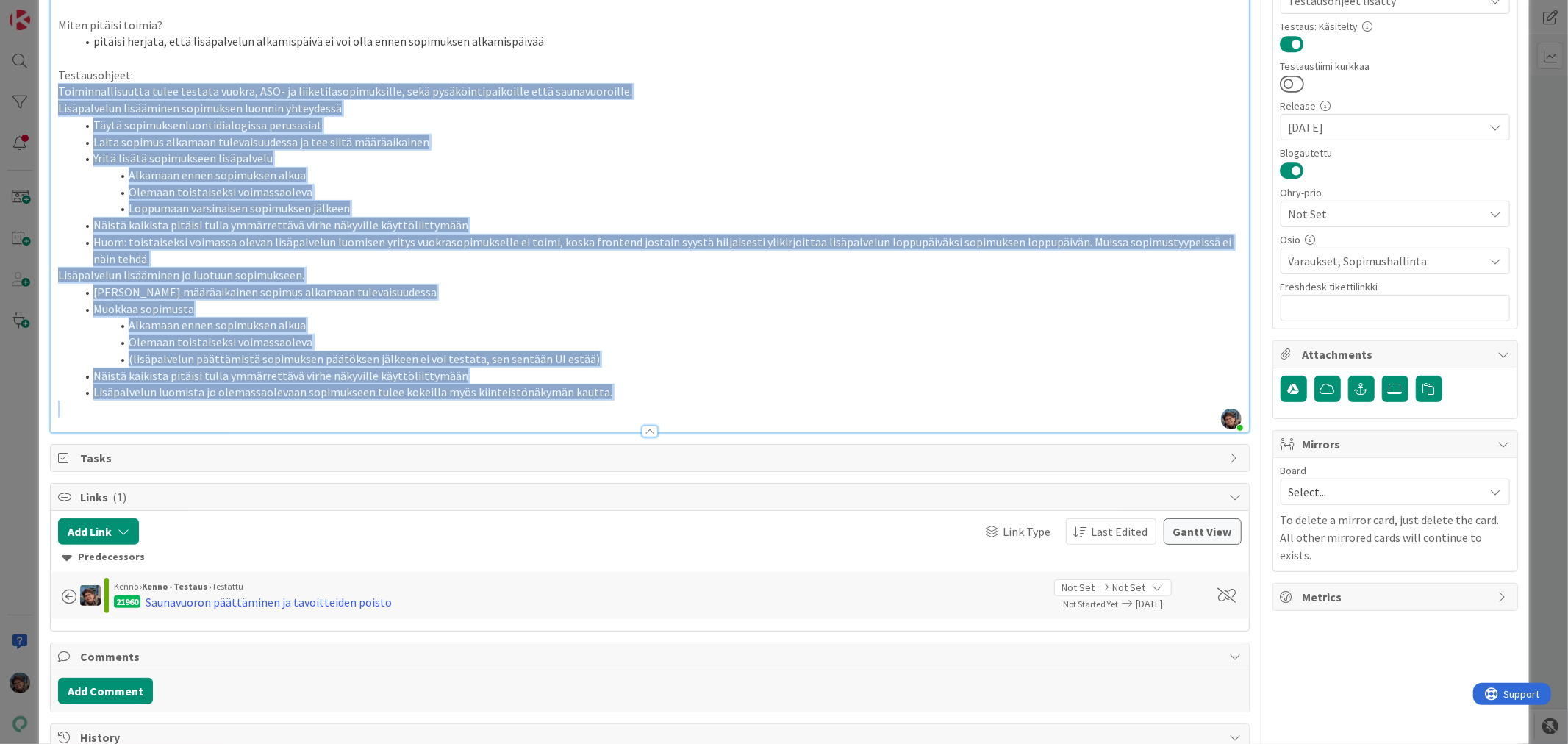
scroll to position [292, 0]
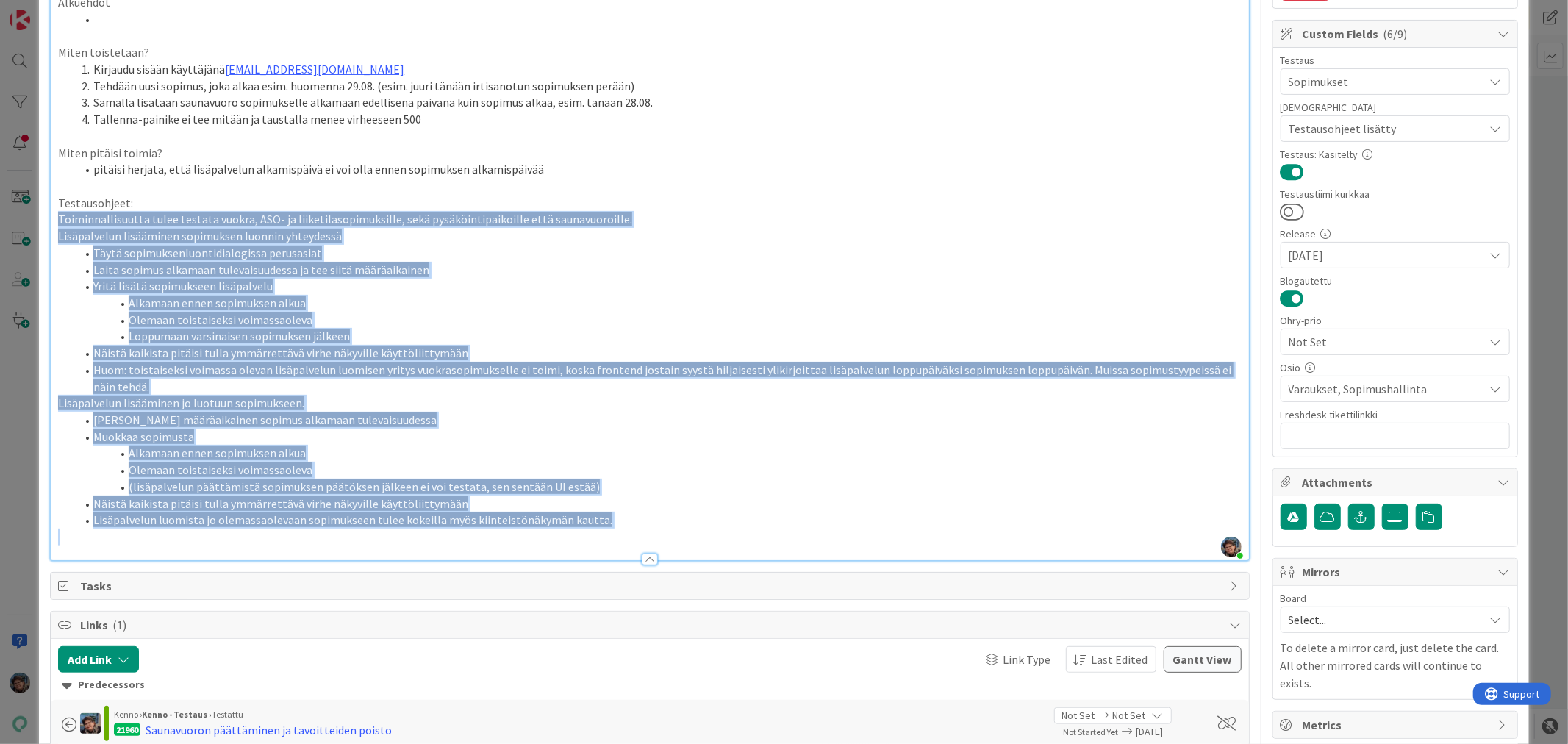
click at [601, 429] on li "Muokkaa sopimusta" at bounding box center [658, 437] width 1165 height 17
click at [393, 372] on span "Huom: toistaiseksi voimassa olevan lisäpalvelun luomisen yritys vuokrasopimukse…" at bounding box center [663, 378] width 1140 height 31
click at [265, 313] on span "Olemaan toistaiseksi voimassaoleva" at bounding box center [220, 319] width 184 height 15
drag, startPoint x: 55, startPoint y: 216, endPoint x: 642, endPoint y: 533, distance: 667.1
click at [648, 535] on div "https://github.com/pandiafi/kenno/pull/8327 Laite: PC / Android / iPhone Ohjelm…" at bounding box center [649, 217] width 1197 height 686
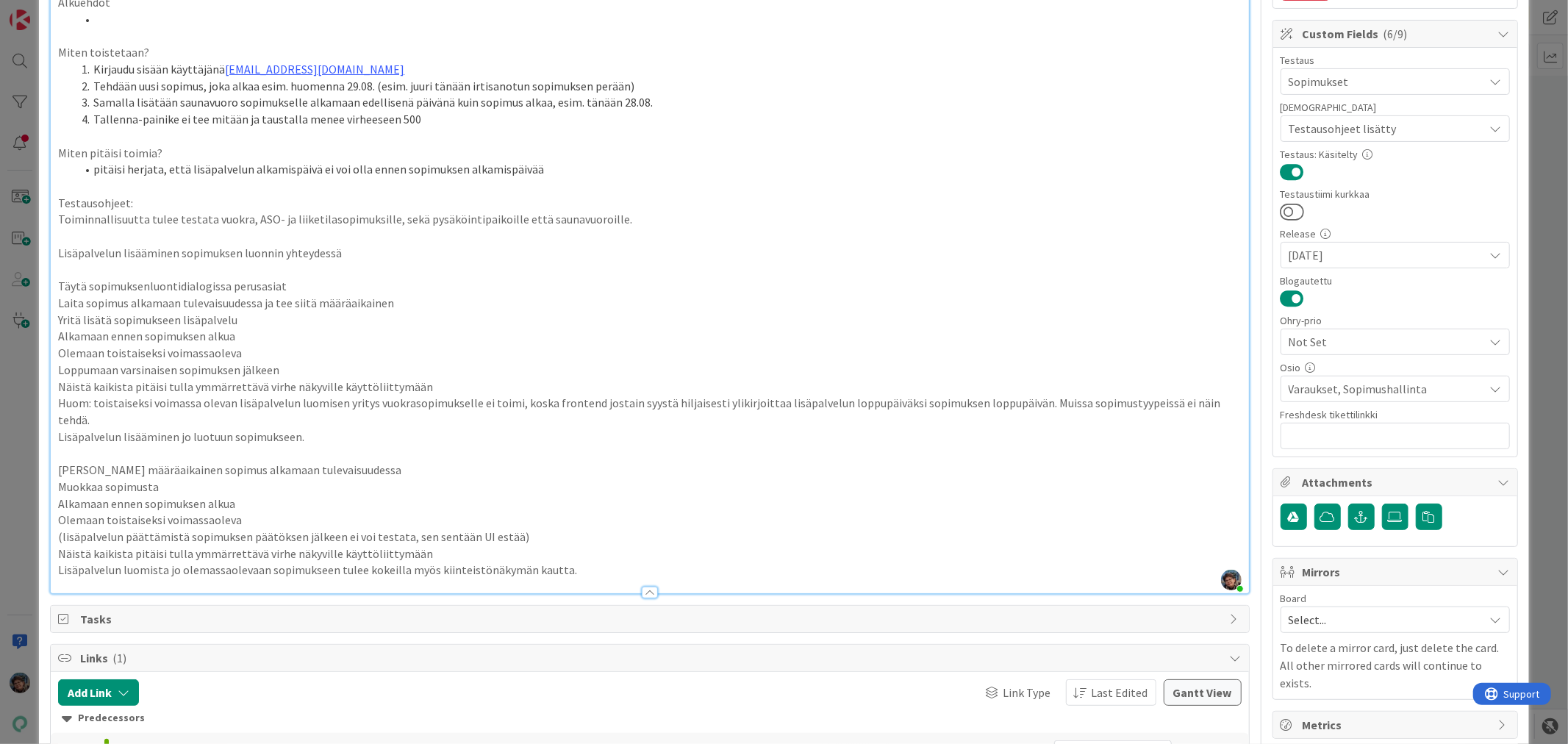
click at [59, 303] on p "Laita sopimus alkamaan tulevaisuudessa ja tee siitä määräaikainen" at bounding box center [649, 304] width 1182 height 17
click at [172, 333] on p "Alkamaan ennen sopimuksen alkua" at bounding box center [649, 336] width 1182 height 17
click at [59, 299] on p "Laita sopimus alkamaan tulevaisuudessa ja tee siitä määräaikainen" at bounding box center [649, 304] width 1182 height 17
click at [55, 314] on div "https://github.com/pandiafi/kenno/pull/8327 Laite: PC / Android / iPhone Ohjelm…" at bounding box center [649, 233] width 1197 height 719
click at [55, 336] on div "https://github.com/pandiafi/kenno/pull/8327 Laite: PC / Android / iPhone Ohjelm…" at bounding box center [649, 233] width 1197 height 719
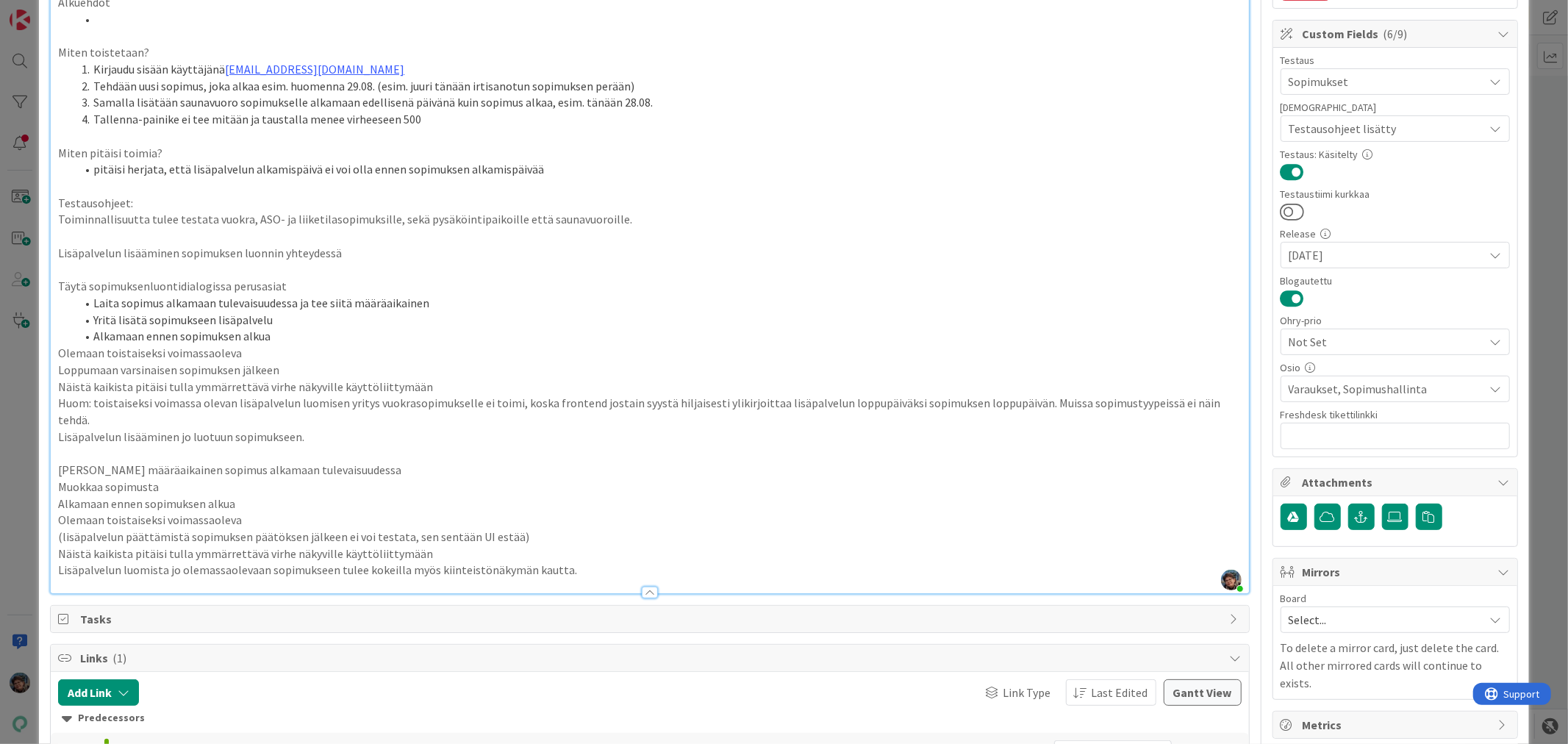
click at [60, 354] on p "Olemaan toistaiseksi voimassaoleva" at bounding box center [649, 354] width 1182 height 17
click at [60, 370] on p "Loppumaan varsinaisen sopimuksen jälkeen" at bounding box center [649, 370] width 1182 height 17
click at [56, 386] on div "https://github.com/pandiafi/kenno/pull/8327 Laite: PC / Android / iPhone Ohjelm…" at bounding box center [649, 233] width 1197 height 719
click at [56, 408] on div "https://github.com/pandiafi/kenno/pull/8327 Laite: PC / Android / iPhone Ohjelm…" at bounding box center [649, 233] width 1197 height 719
click at [58, 434] on p "Lisäpalvelun lisääminen jo luotuun sopimukseen." at bounding box center [649, 437] width 1182 height 17
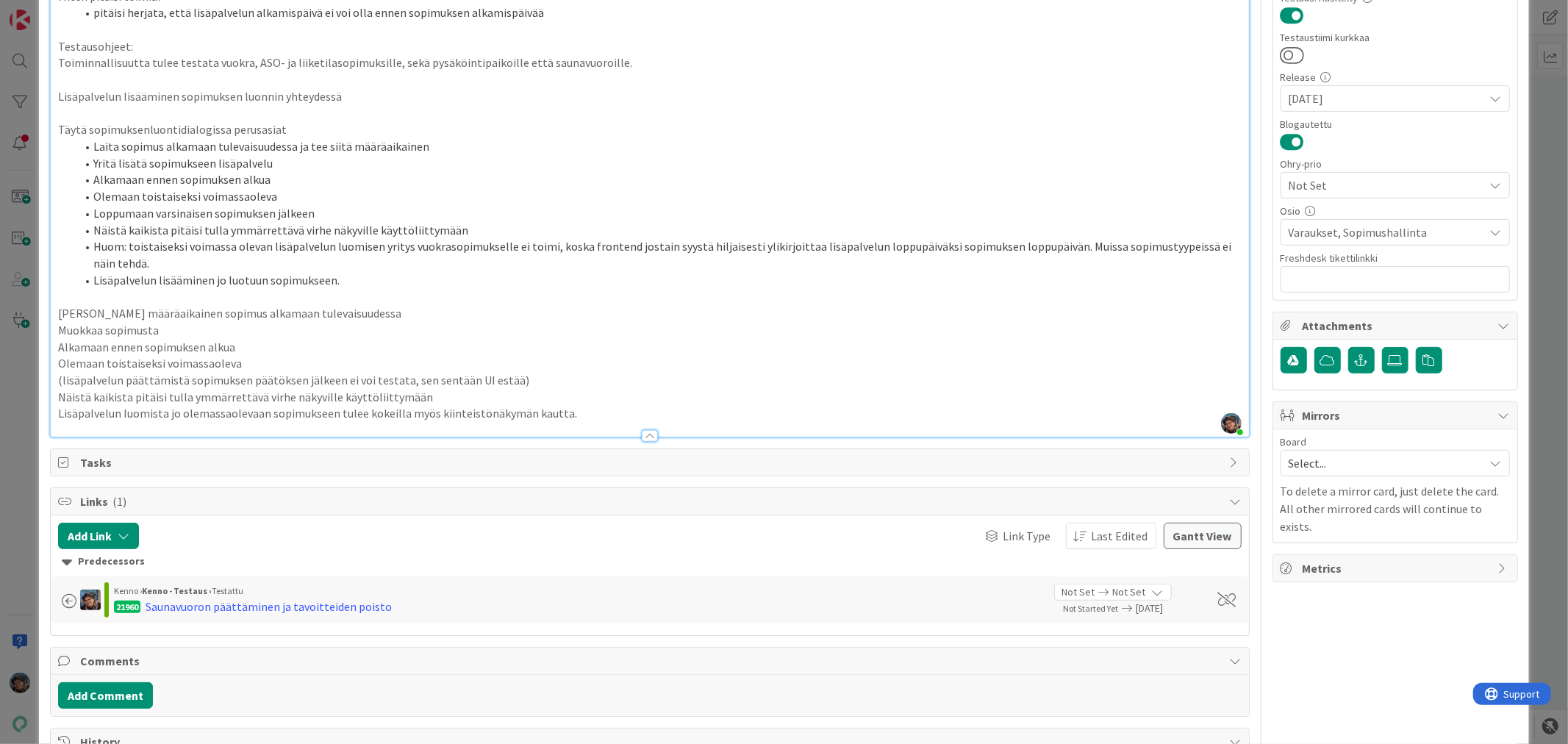
scroll to position [456, 0]
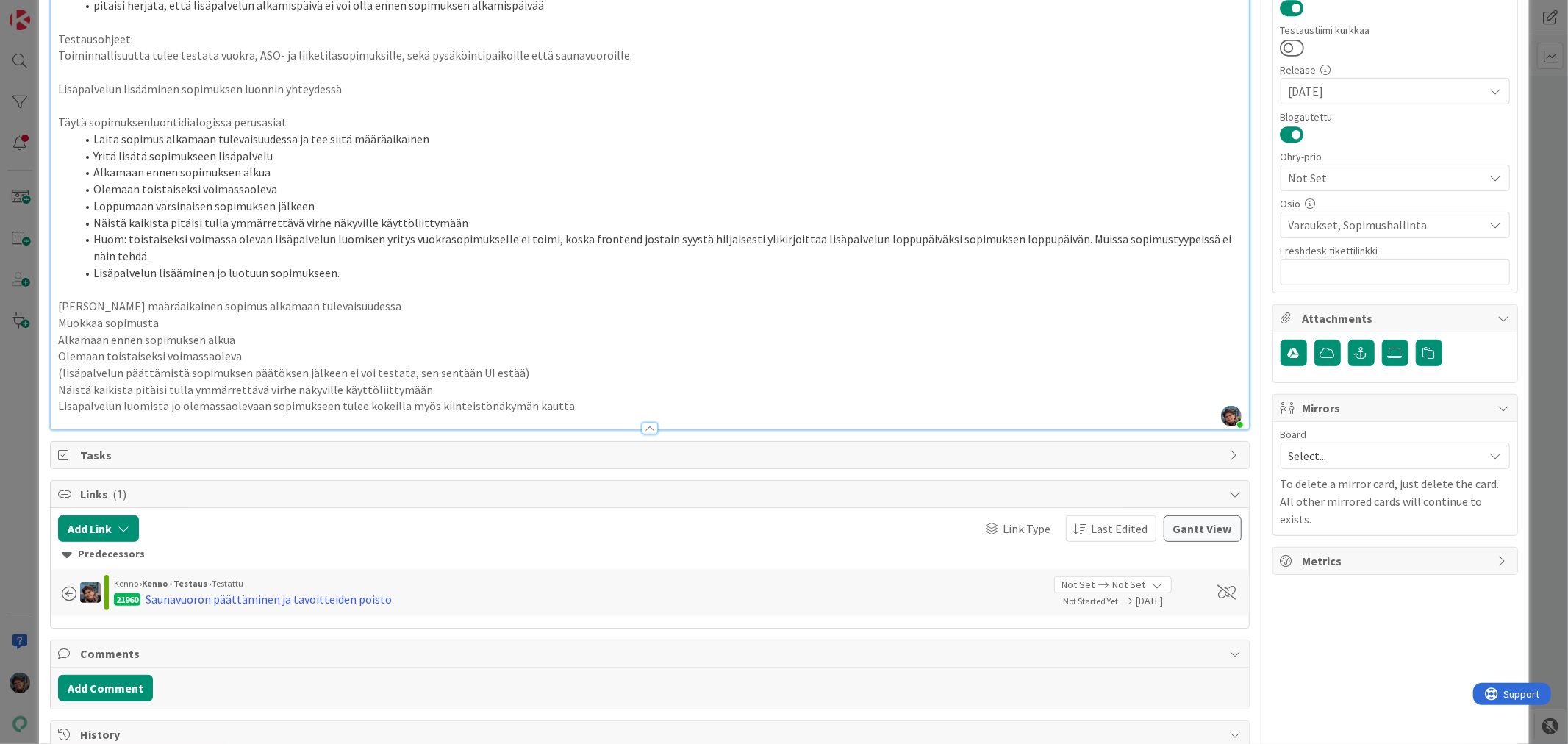
click at [55, 318] on div "https://github.com/pandiafi/kenno/pull/8327 Laite: PC / Android / iPhone Ohjelm…" at bounding box center [649, 70] width 1197 height 719
click at [58, 341] on p "Alkamaan ennen sopimuksen alkua" at bounding box center [649, 340] width 1182 height 17
click at [60, 351] on p "Olemaan toistaiseksi voimassaoleva" at bounding box center [649, 357] width 1182 height 17
click at [51, 372] on div "https://github.com/pandiafi/kenno/pull/8327 Laite: PC / Android / iPhone Ohjelm…" at bounding box center [649, 70] width 1197 height 719
click at [59, 383] on p "Näistä kaikista pitäisi tulla ymmärrettävä virhe näkyville käyttöliittymään" at bounding box center [649, 390] width 1182 height 17
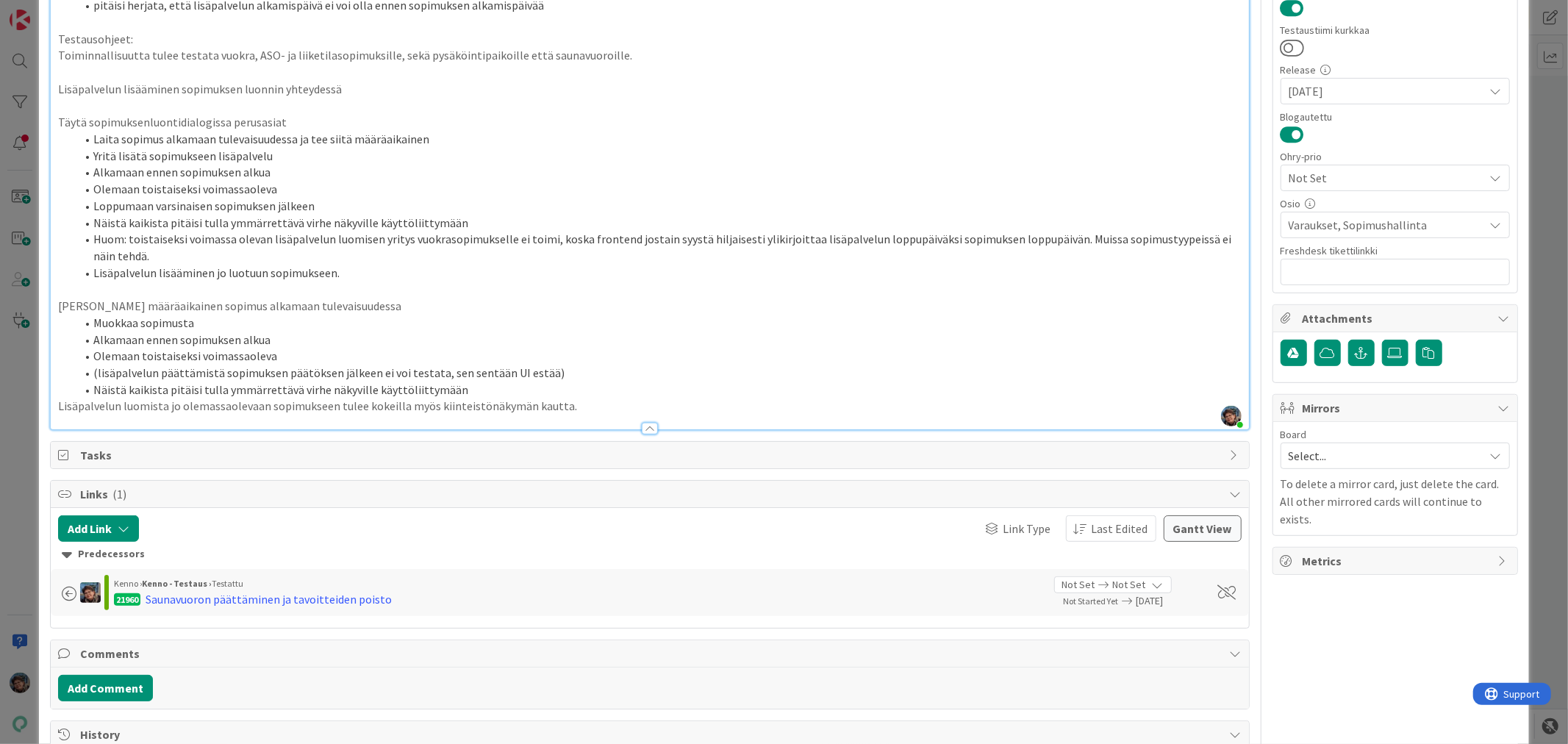
drag, startPoint x: 57, startPoint y: 410, endPoint x: 65, endPoint y: 412, distance: 8.2
click at [60, 410] on p "Lisäpalvelun luomista jo olemassaolevaan sopimukseen tulee kokeilla myös kiinte…" at bounding box center [649, 407] width 1182 height 17
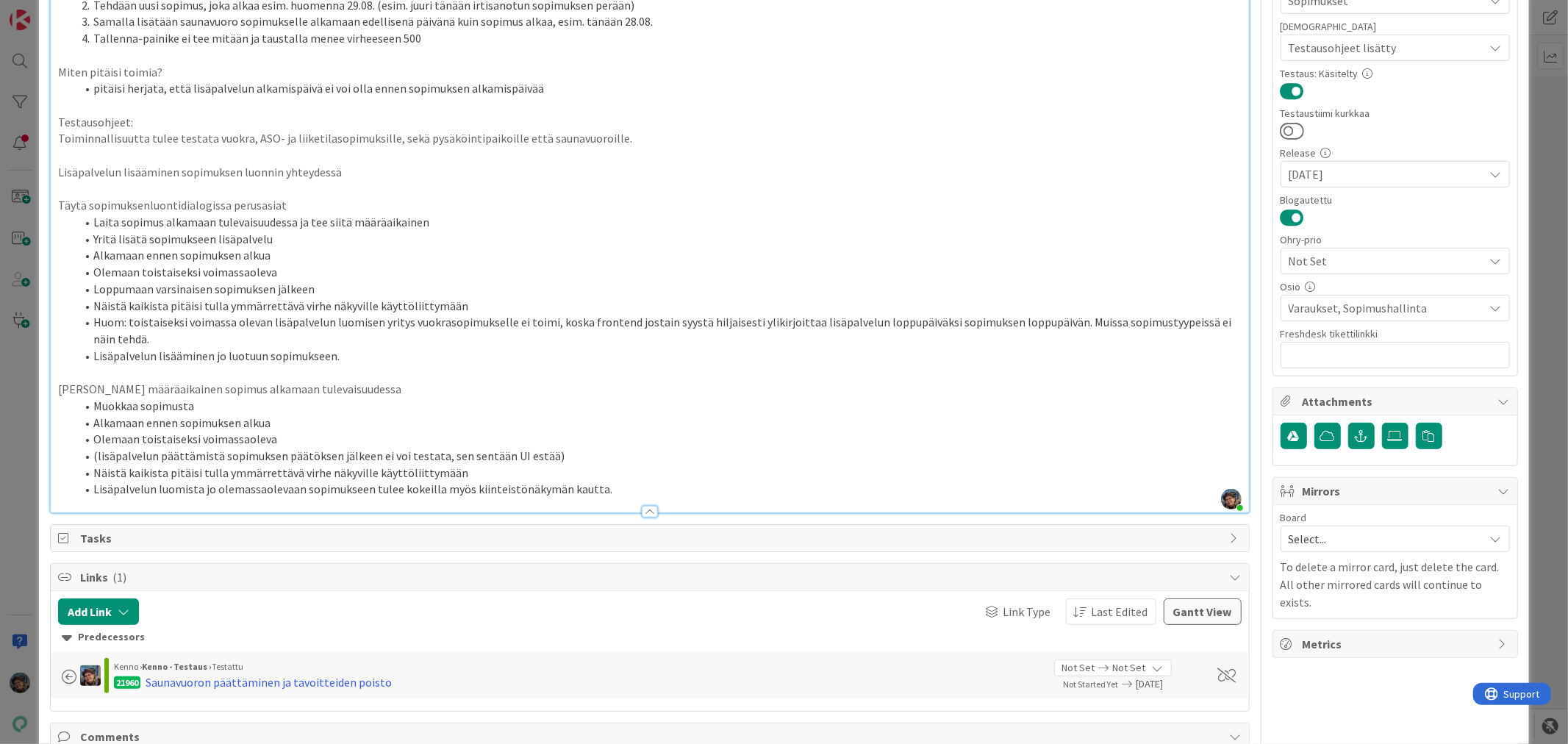
scroll to position [128, 0]
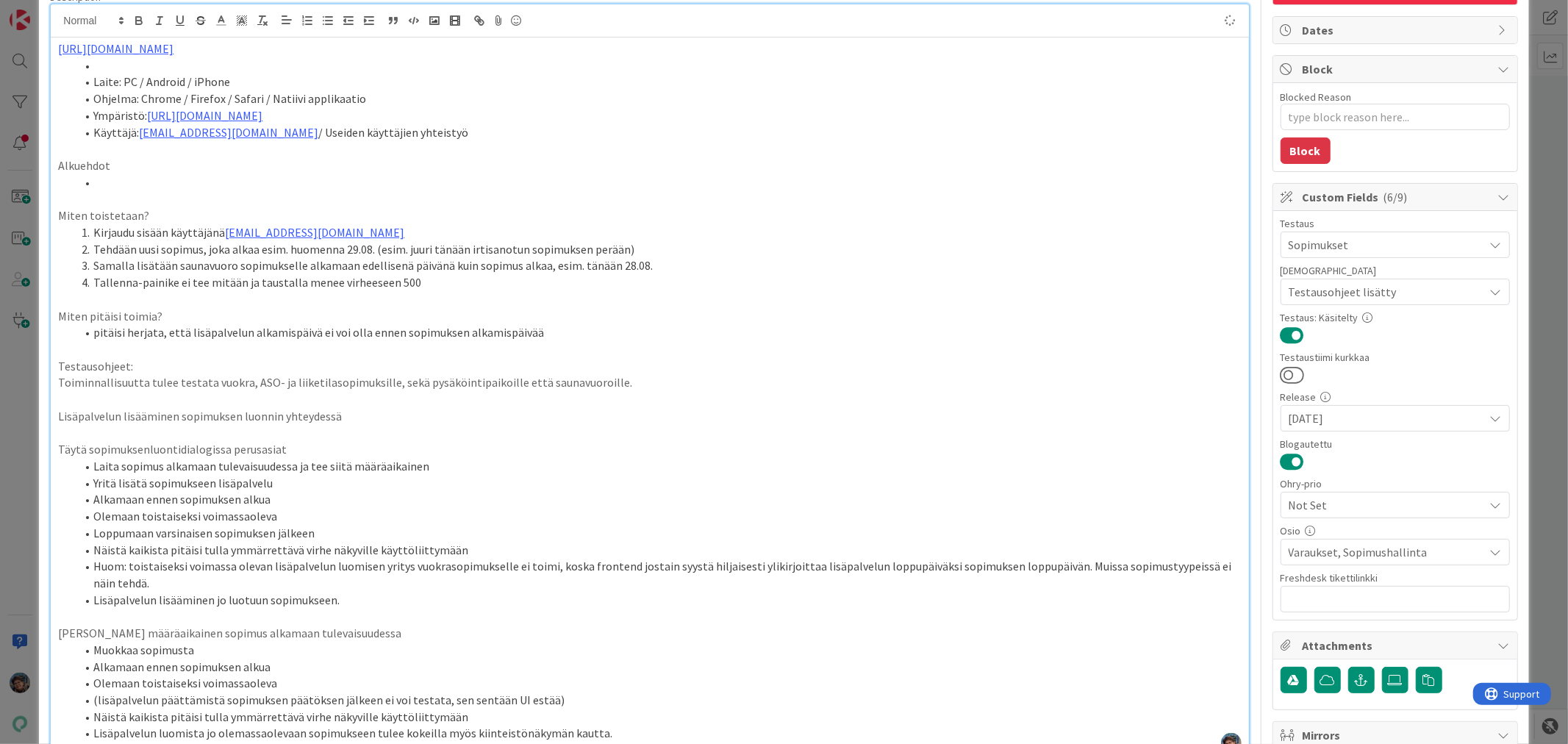
type textarea "x"
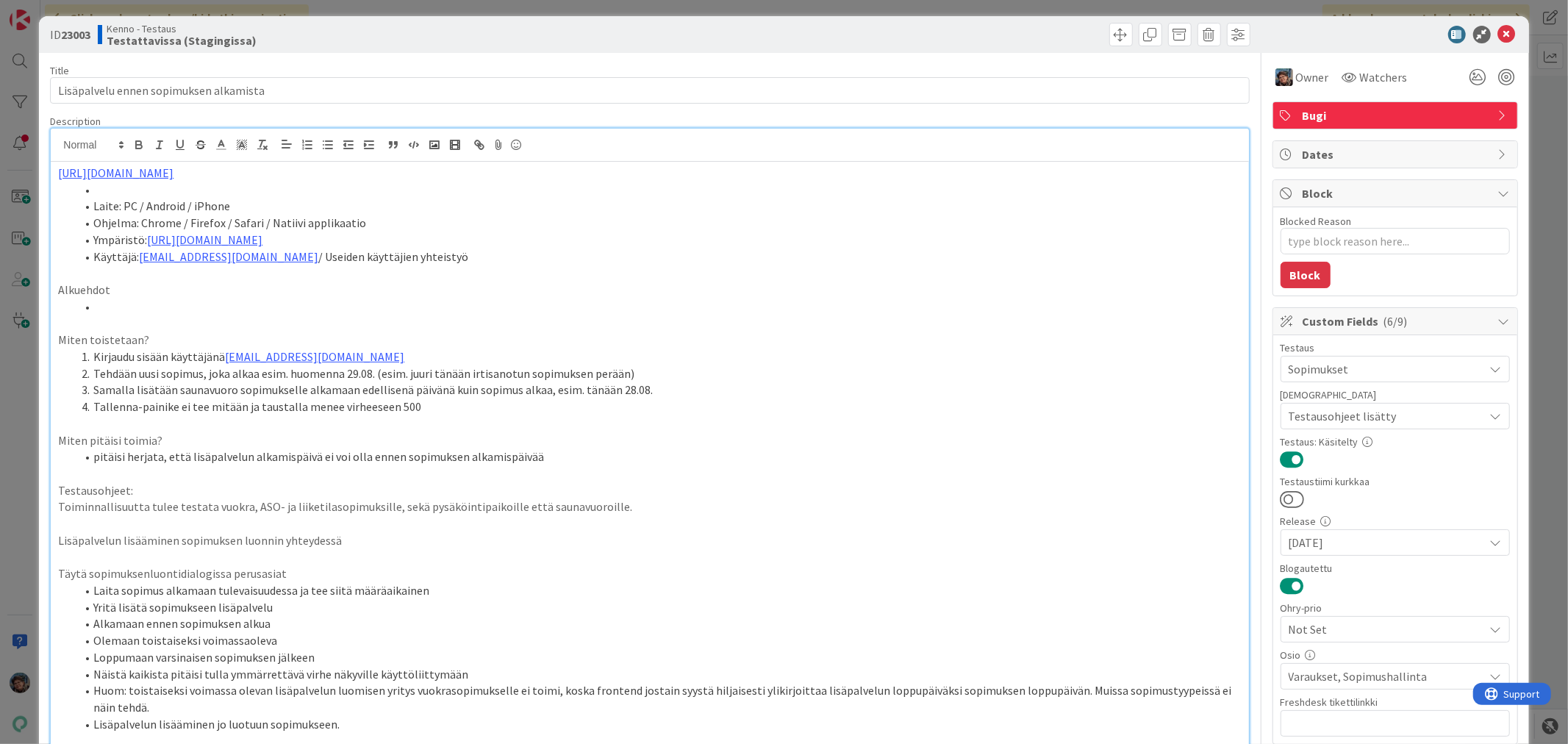
scroll to position [0, 0]
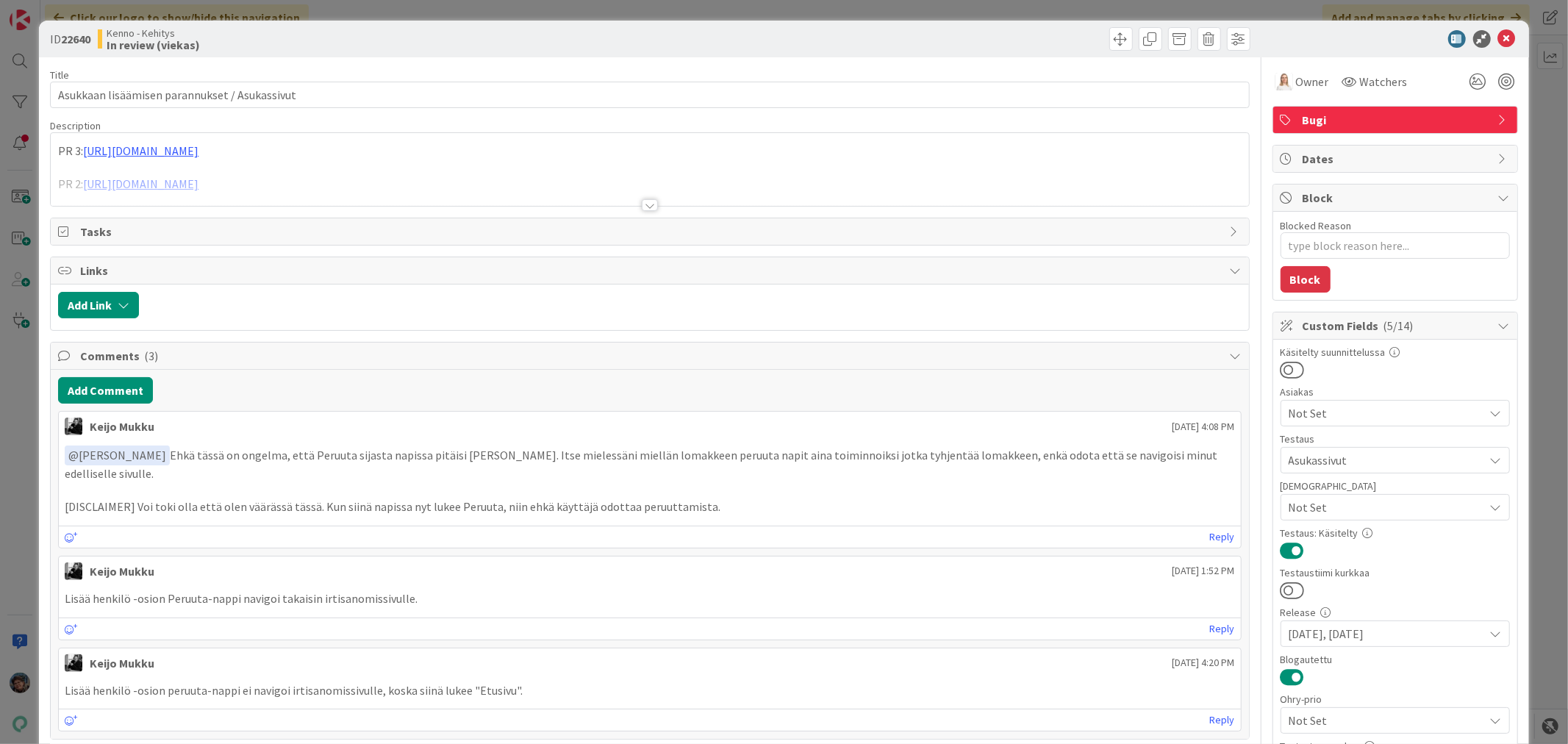
type textarea "x"
